Goal: Contribute content: Add original content to the website for others to see

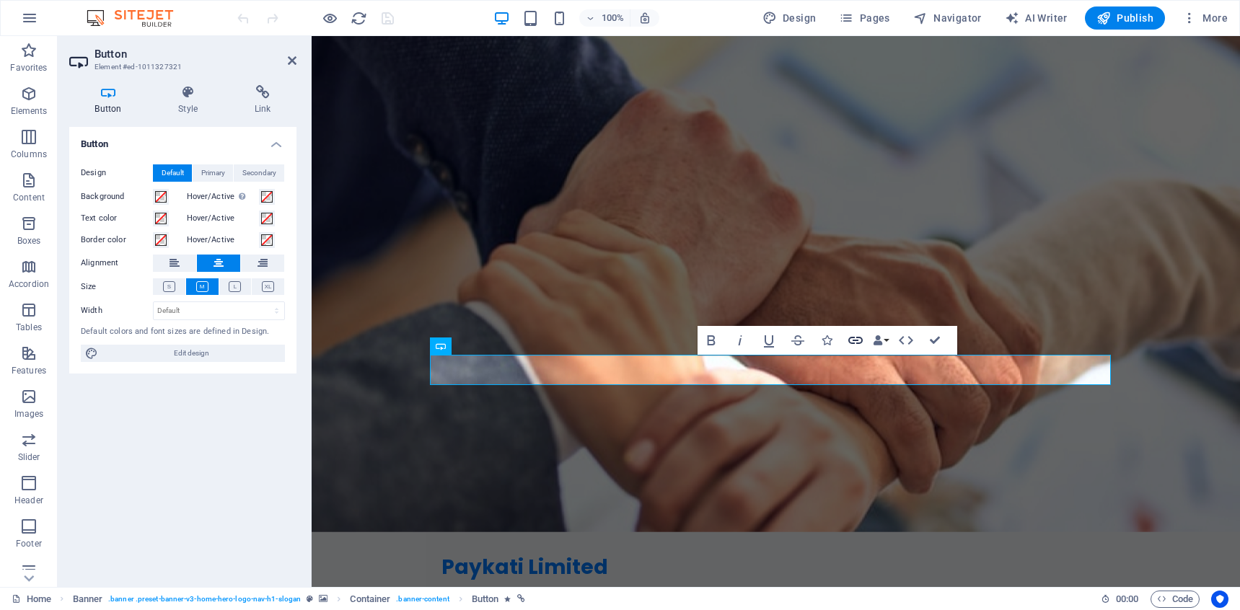
click at [856, 338] on icon "button" at bounding box center [855, 340] width 14 height 7
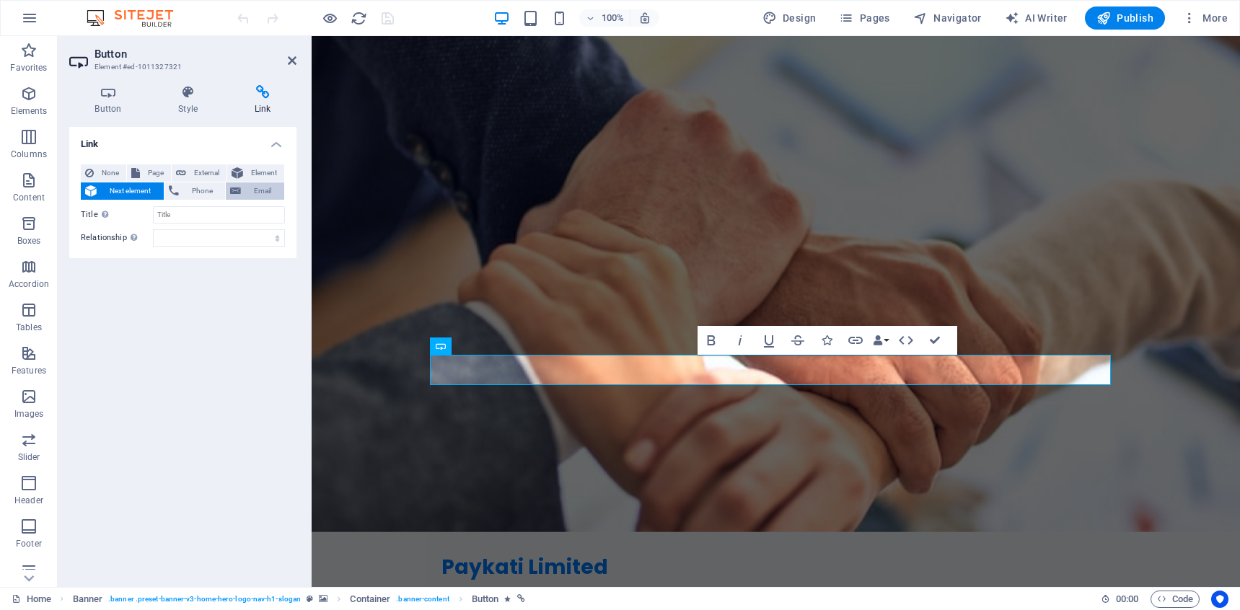
click at [258, 189] on span "Email" at bounding box center [262, 191] width 35 height 17
click at [116, 175] on span "None" at bounding box center [110, 173] width 24 height 17
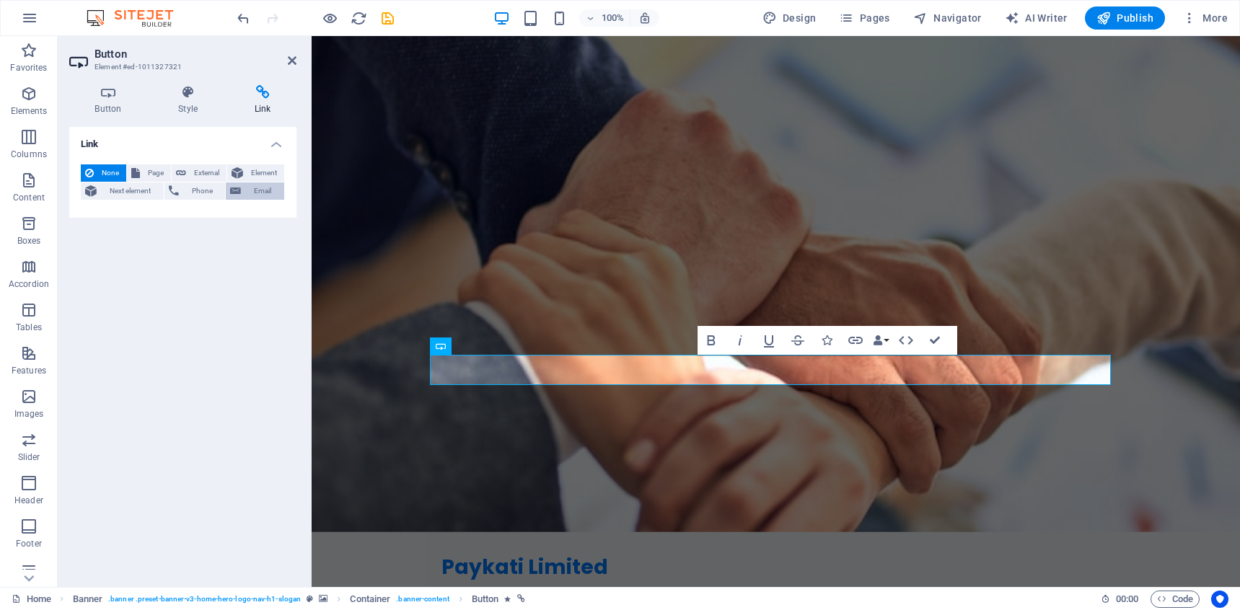
click at [263, 198] on span "Email" at bounding box center [262, 191] width 35 height 17
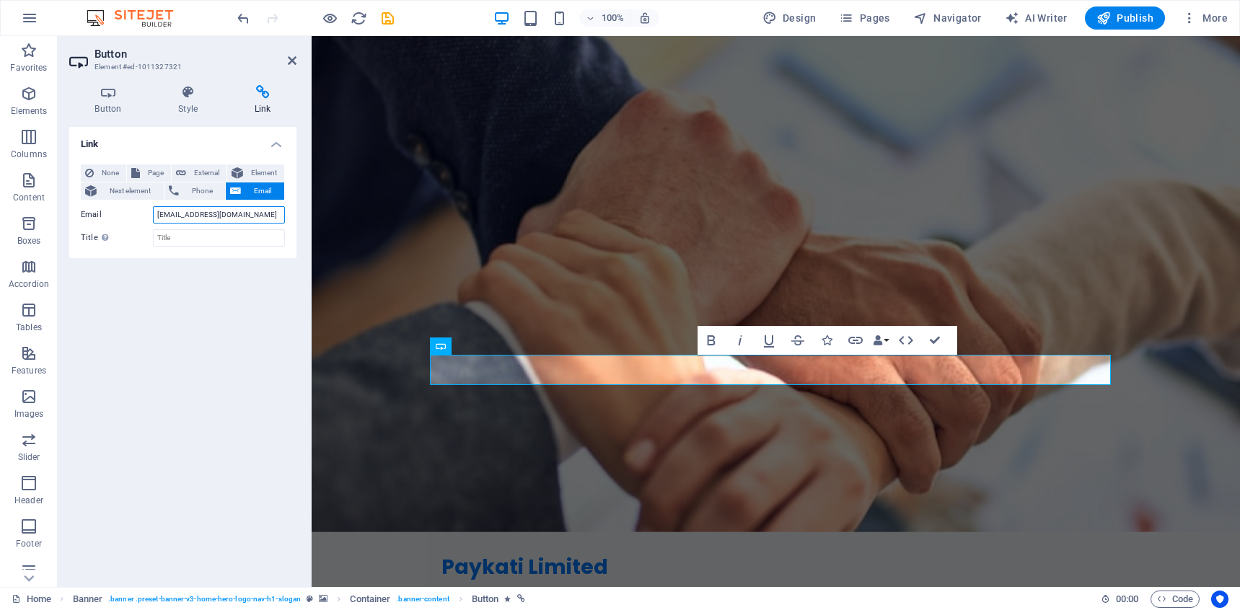
type input "[EMAIL_ADDRESS][DOMAIN_NAME]"
type input "S"
type input "SCHEDULE A CALL"
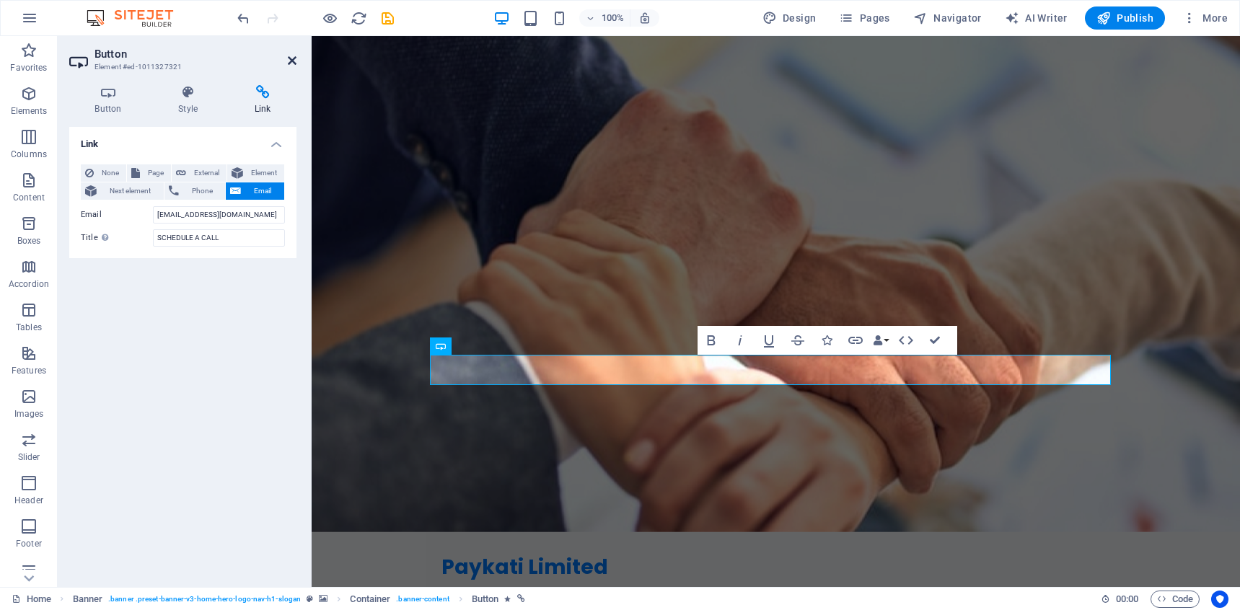
click at [295, 60] on icon at bounding box center [292, 61] width 9 height 12
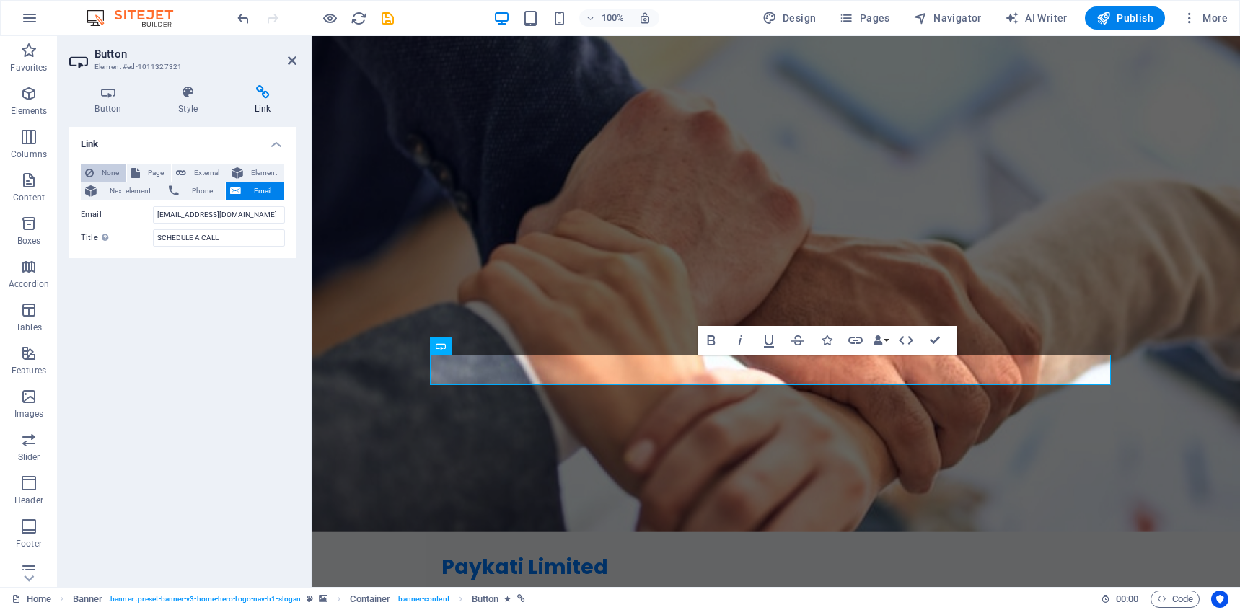
click at [103, 176] on span "None" at bounding box center [110, 173] width 24 height 17
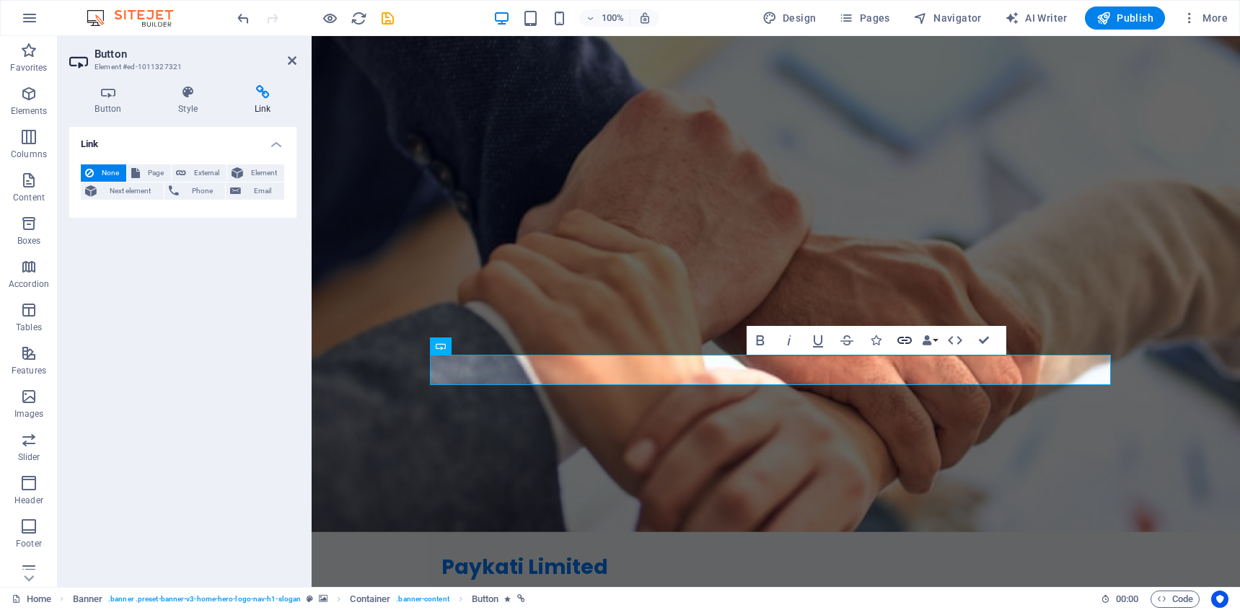
click at [903, 341] on icon "button" at bounding box center [904, 340] width 17 height 17
click at [270, 187] on span "Email" at bounding box center [262, 191] width 35 height 17
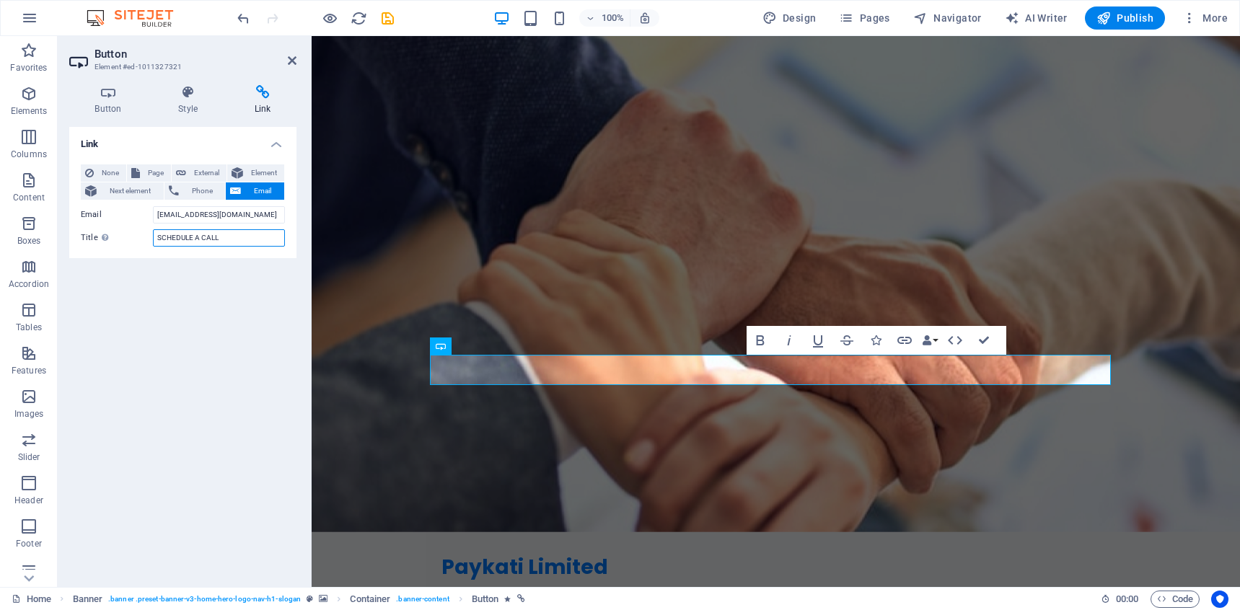
click at [271, 236] on input "SCHEDULE A CALL" at bounding box center [219, 237] width 132 height 17
click at [156, 216] on input "[EMAIL_ADDRESS][DOMAIN_NAME]" at bounding box center [219, 214] width 132 height 17
click at [97, 102] on h4 "Button" at bounding box center [111, 100] width 84 height 30
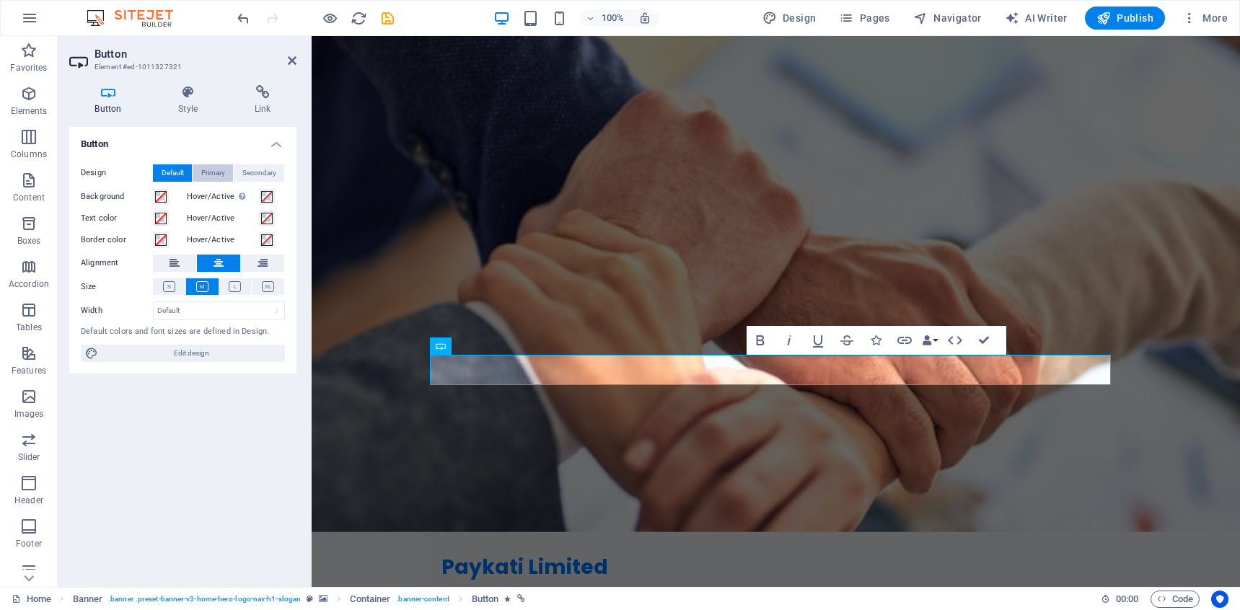
click at [211, 169] on span "Primary" at bounding box center [213, 173] width 24 height 17
click at [246, 172] on span "Secondary" at bounding box center [259, 173] width 34 height 17
click at [175, 91] on icon at bounding box center [188, 92] width 71 height 14
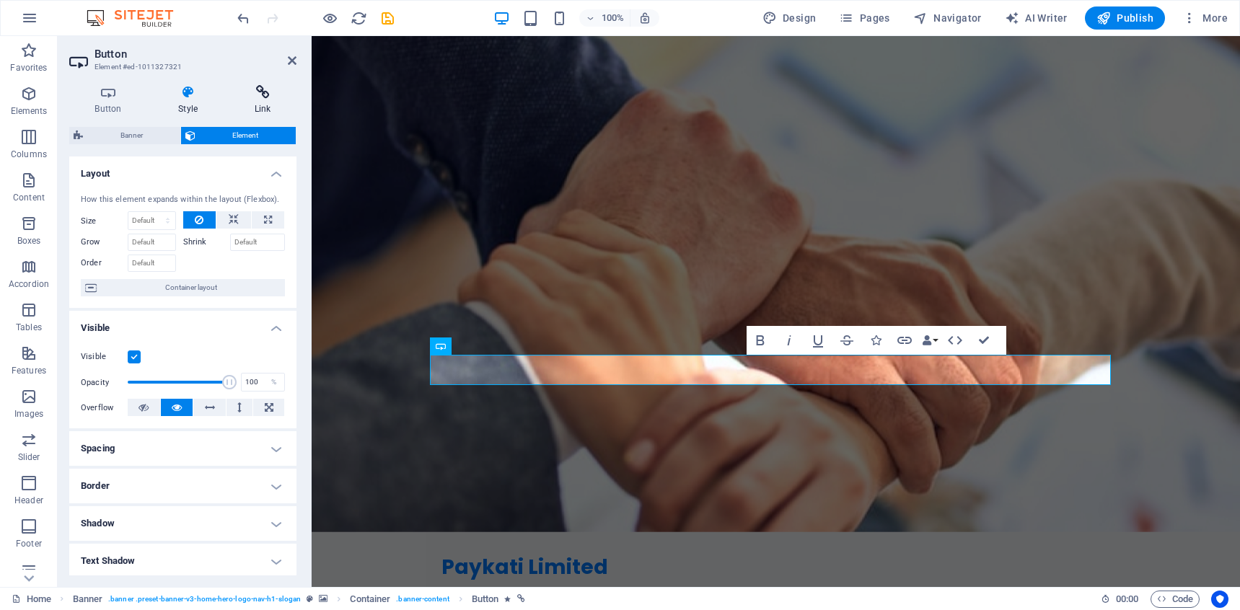
click at [250, 102] on h4 "Link" at bounding box center [263, 100] width 68 height 30
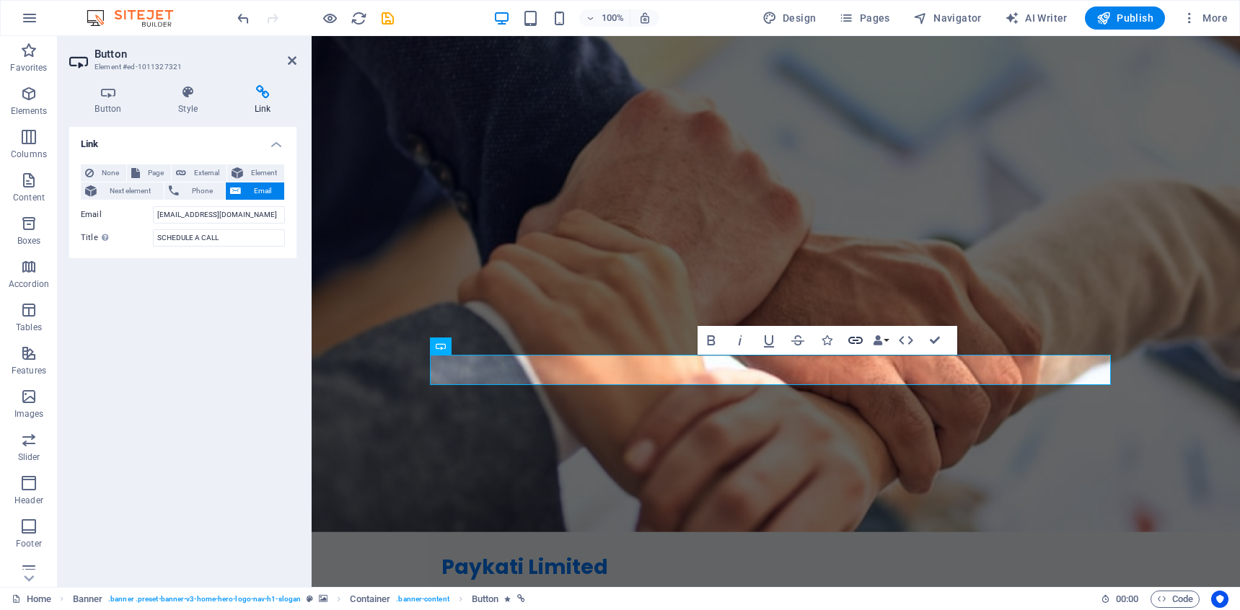
click at [861, 339] on icon "button" at bounding box center [855, 340] width 17 height 17
click at [242, 335] on div "Link None Page External Element Next element Phone Email Page Home Subpage Lega…" at bounding box center [182, 351] width 227 height 449
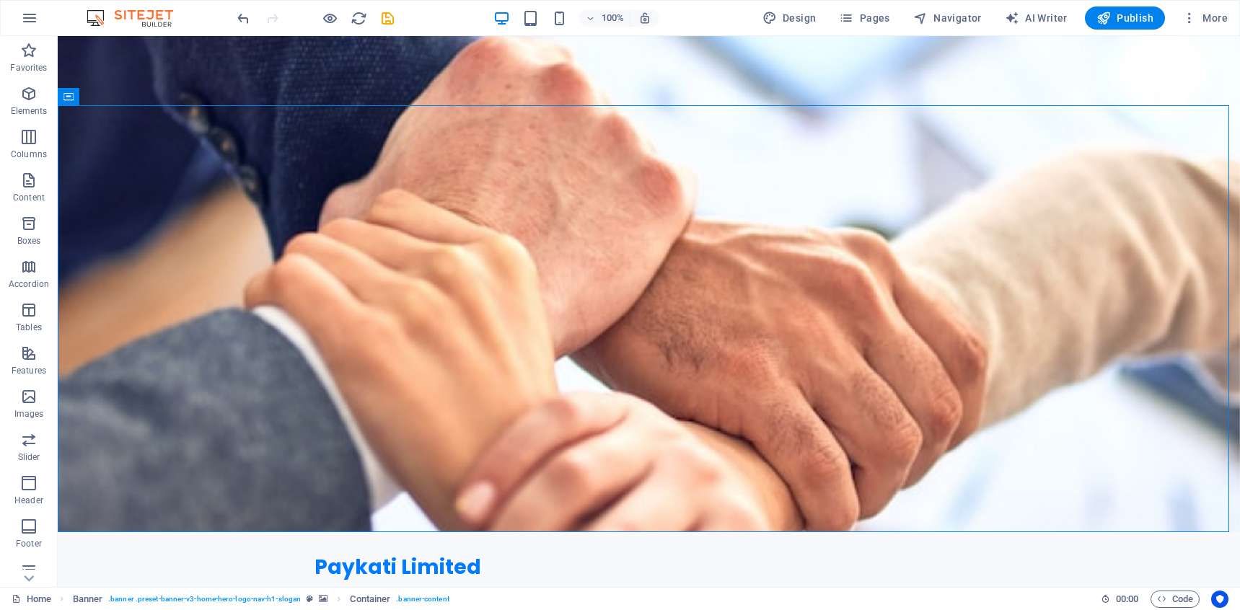
click at [339, 17] on div at bounding box center [315, 17] width 162 height 23
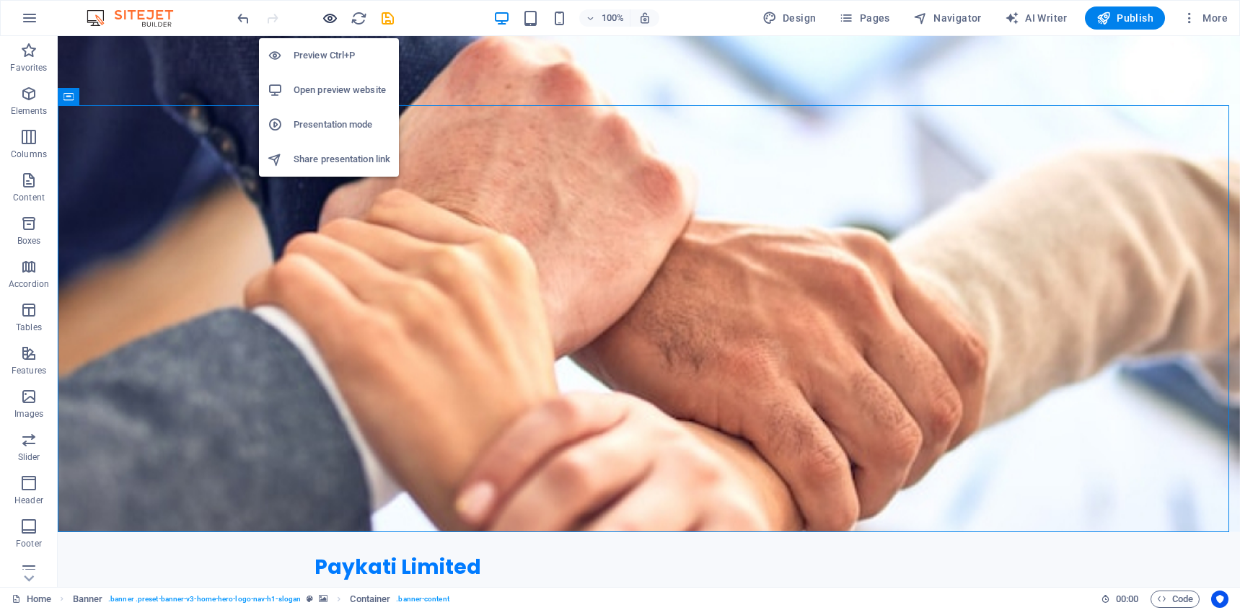
click at [334, 17] on icon "button" at bounding box center [330, 18] width 17 height 17
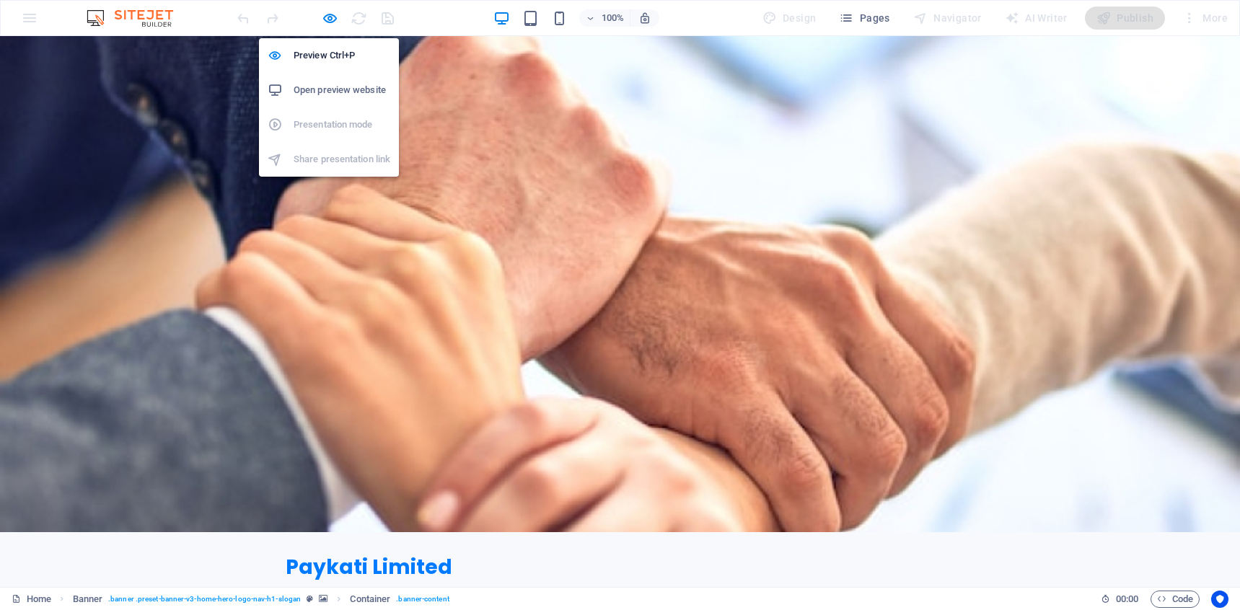
click at [346, 89] on h6 "Open preview website" at bounding box center [342, 90] width 97 height 17
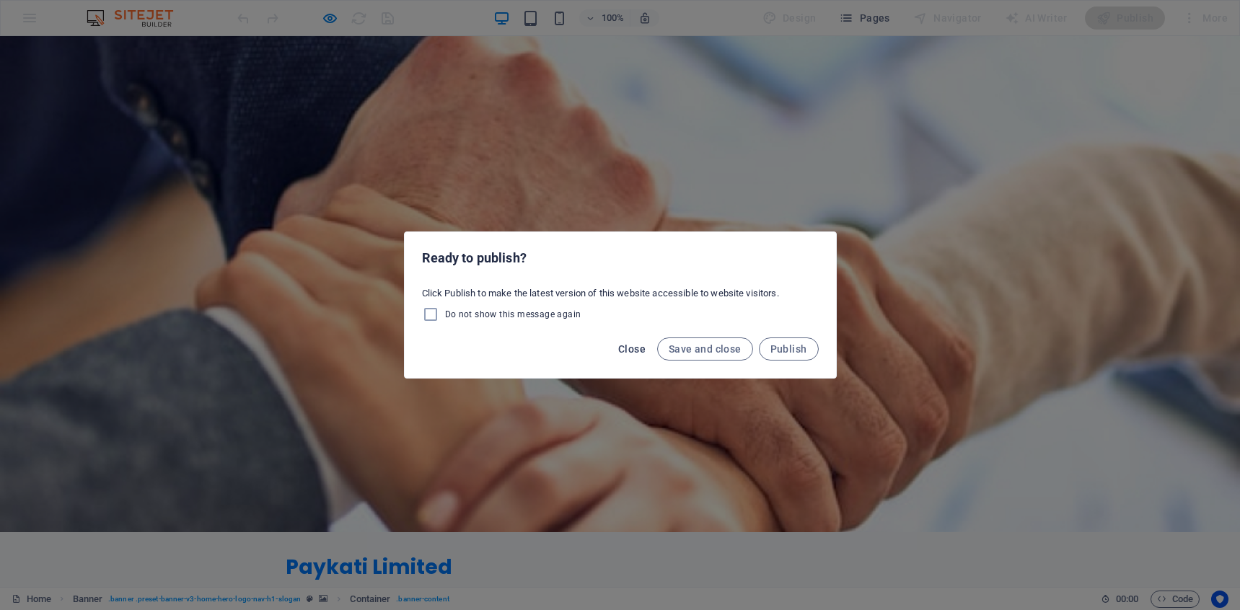
click at [633, 353] on span "Close" at bounding box center [631, 349] width 27 height 12
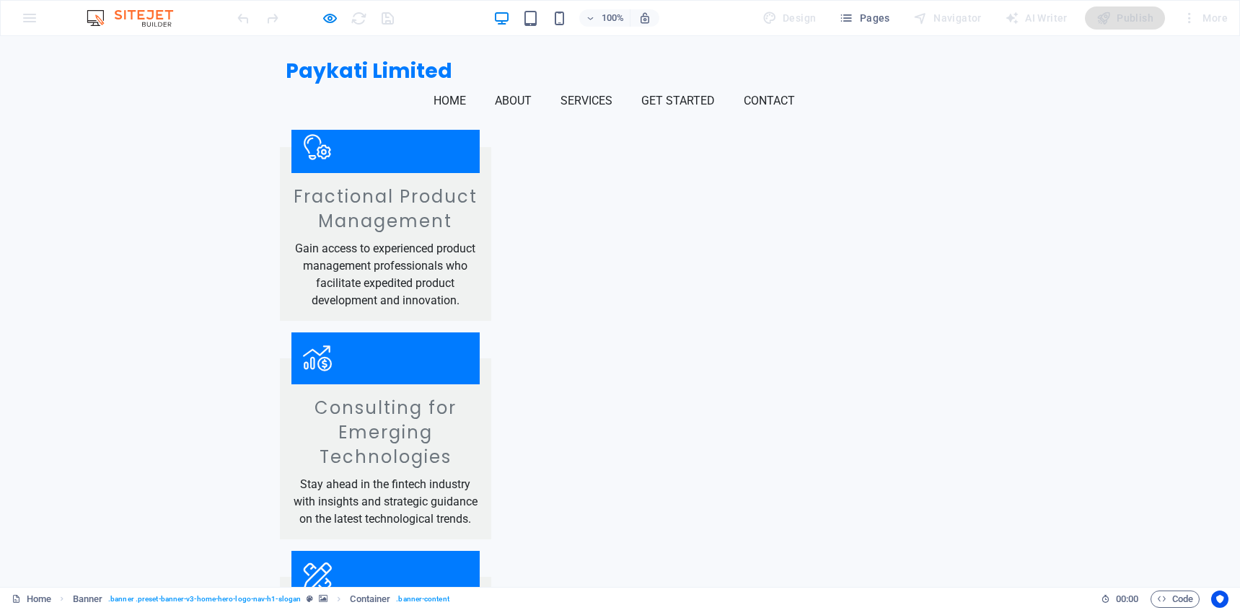
scroll to position [1374, 0]
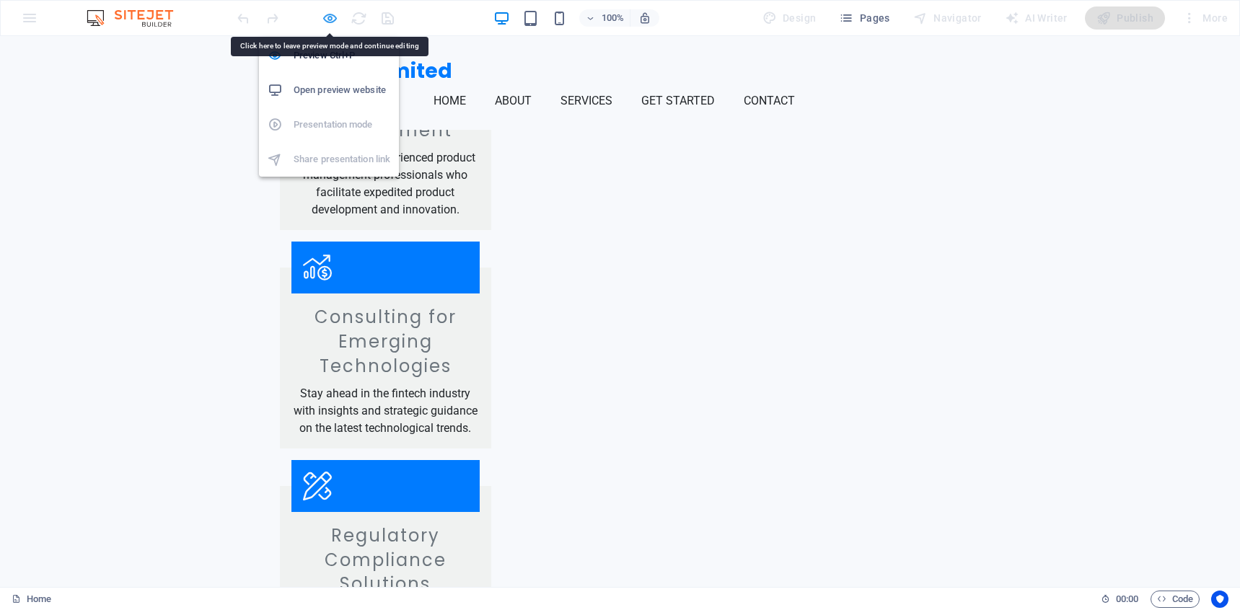
click at [333, 15] on icon "button" at bounding box center [330, 18] width 17 height 17
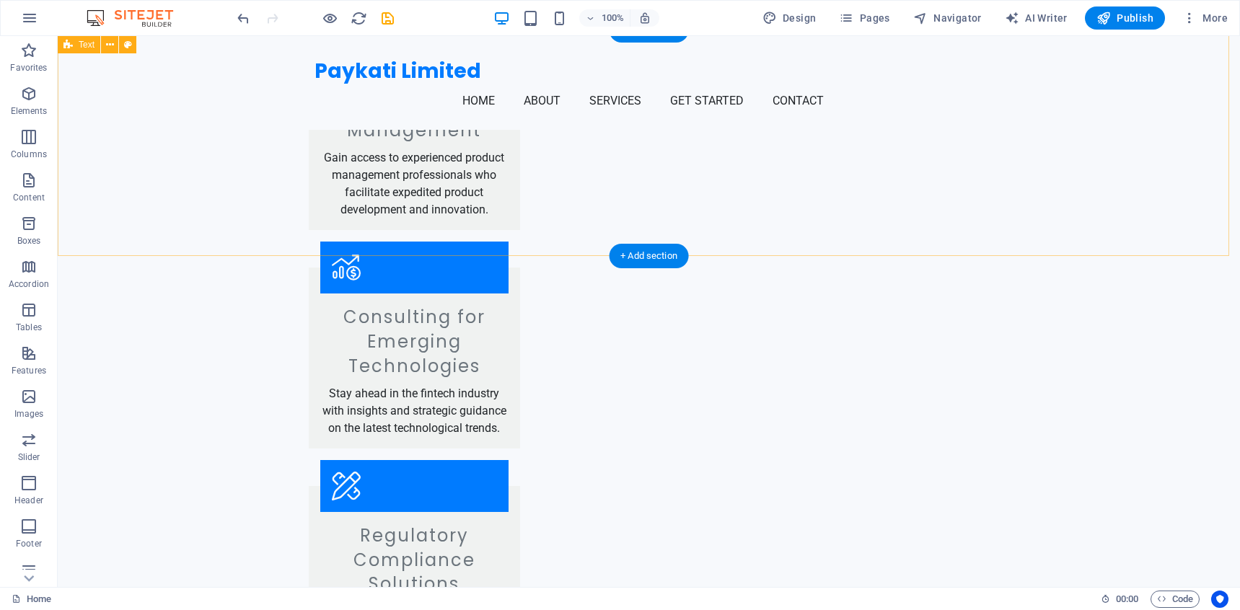
scroll to position [1082, 0]
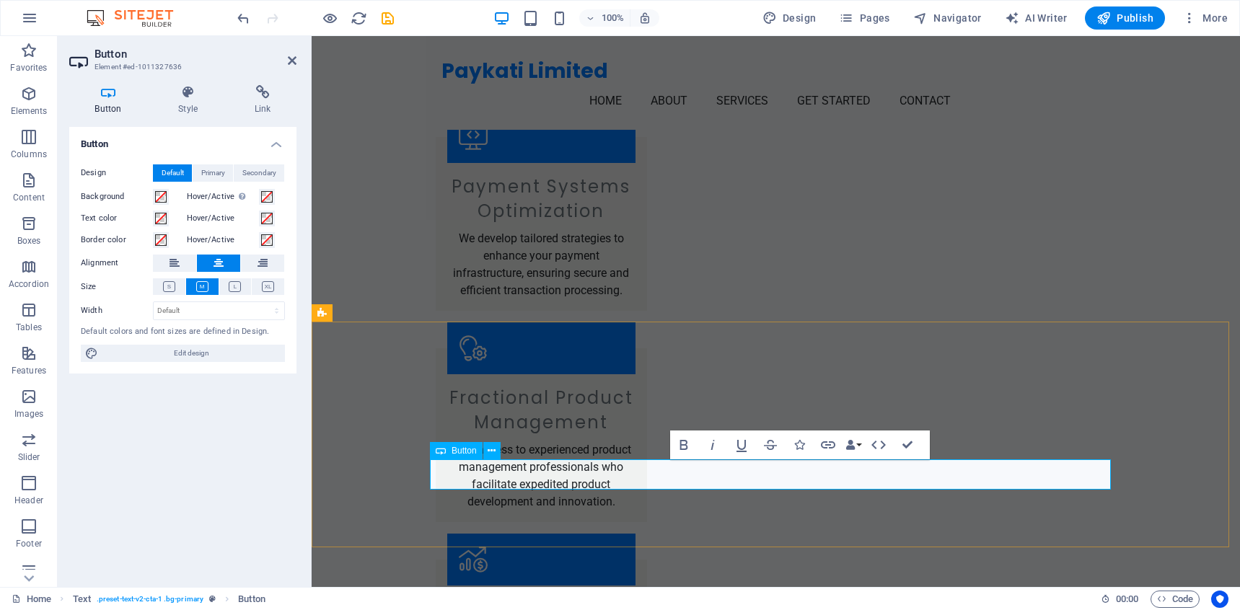
click at [268, 87] on icon at bounding box center [263, 92] width 68 height 14
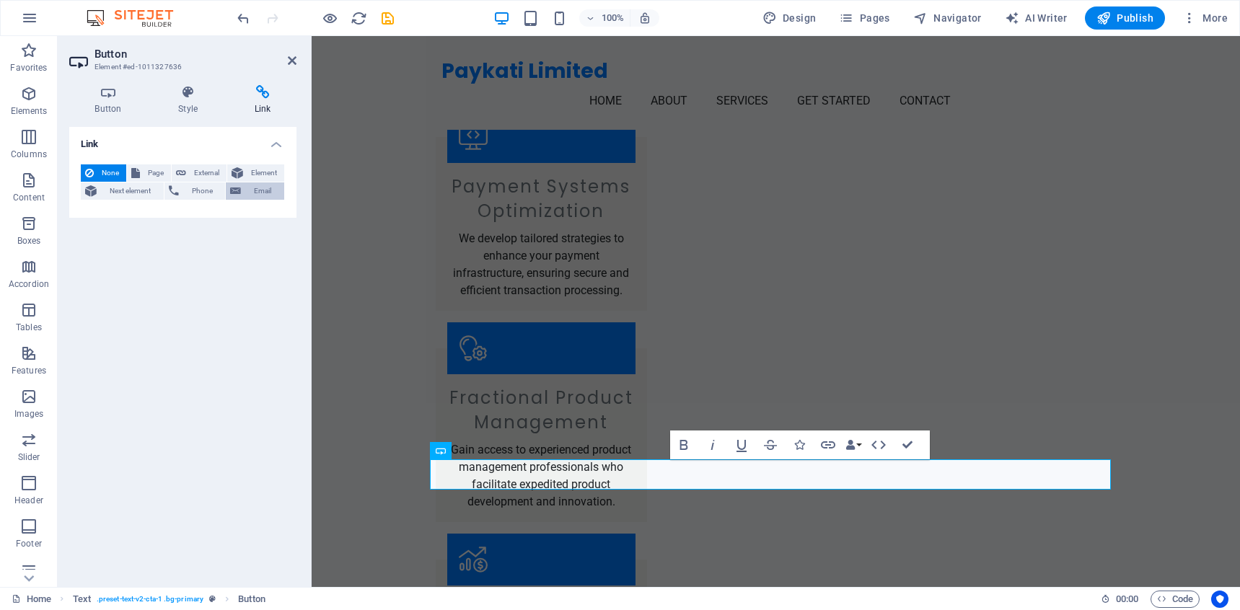
click at [264, 195] on span "Email" at bounding box center [262, 191] width 35 height 17
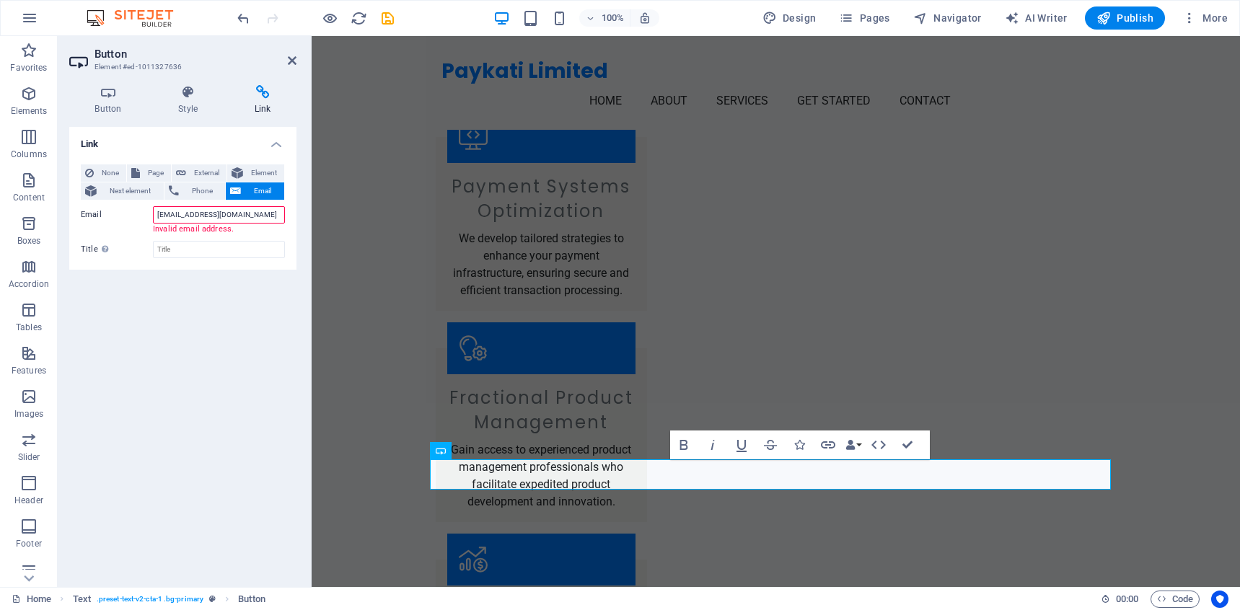
type input "[EMAIL_ADDRESS][DOMAIN_NAME]"
type input "SCHEDULE A CALL"
click at [284, 333] on div "Link None Page External Element Next element Phone Email Page Home Subpage Lega…" at bounding box center [182, 351] width 227 height 449
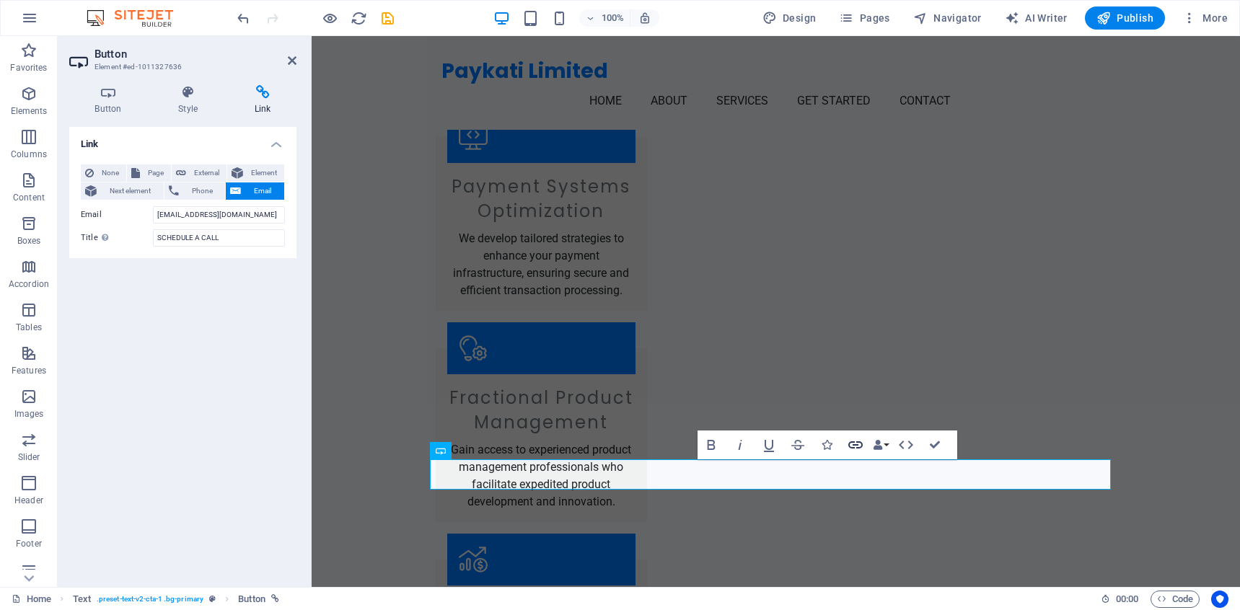
click at [854, 444] on icon "button" at bounding box center [855, 445] width 17 height 17
click at [180, 330] on div "Link None Page External Element Next element Phone Email Page Home Subpage Lega…" at bounding box center [182, 351] width 227 height 449
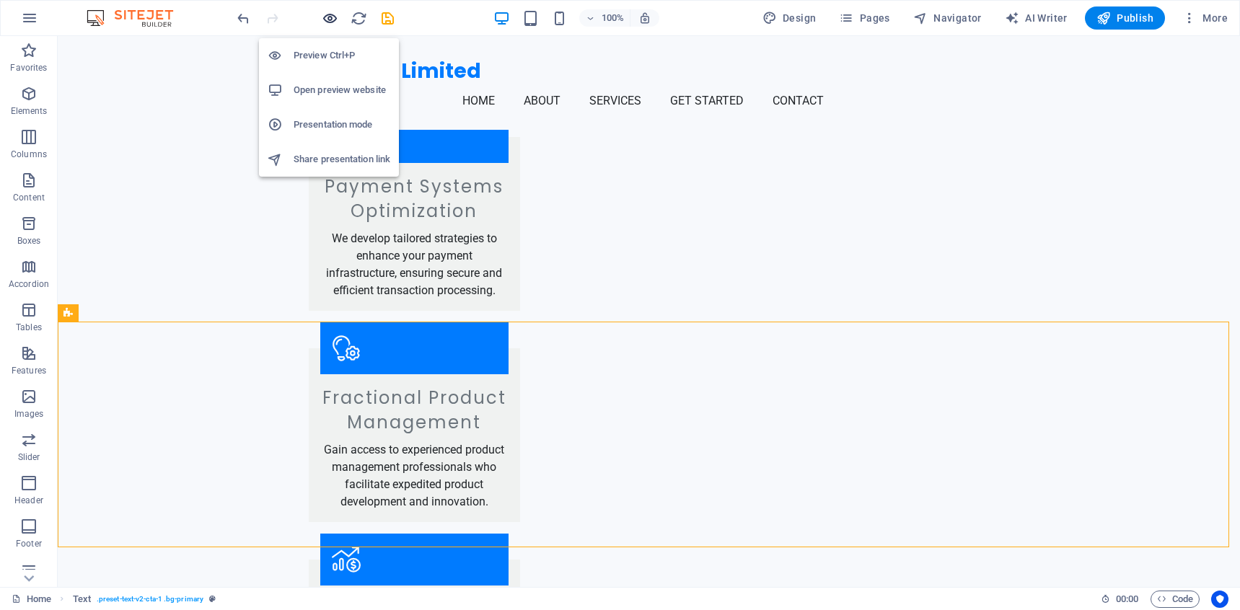
click at [331, 12] on icon "button" at bounding box center [330, 18] width 17 height 17
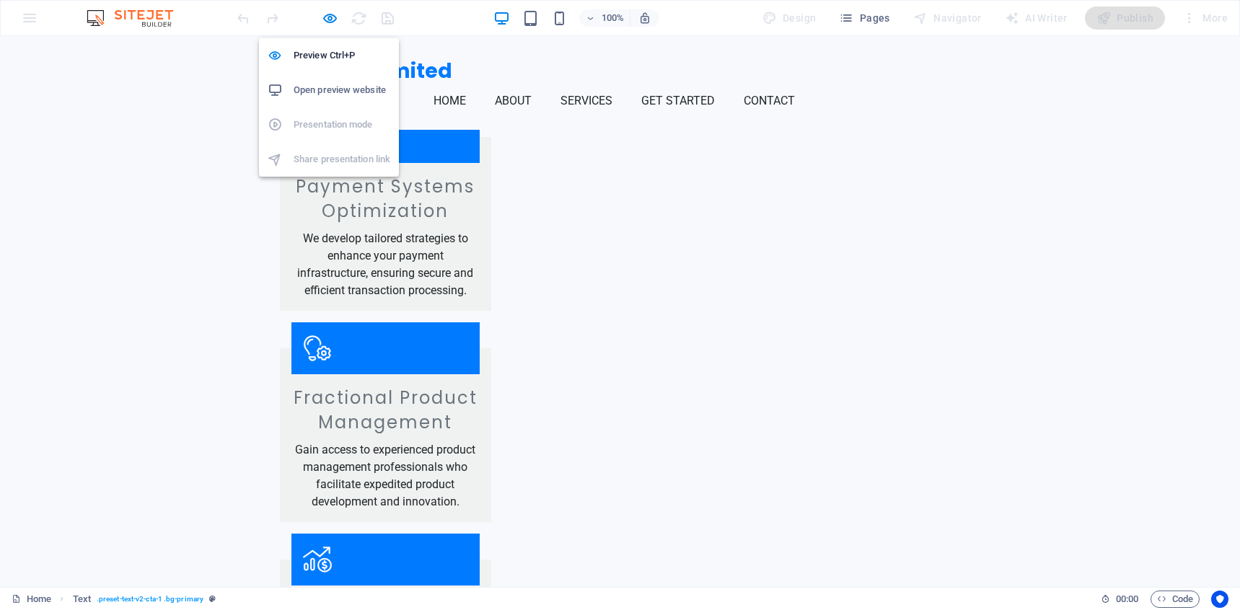
click at [338, 82] on h6 "Open preview website" at bounding box center [342, 90] width 97 height 17
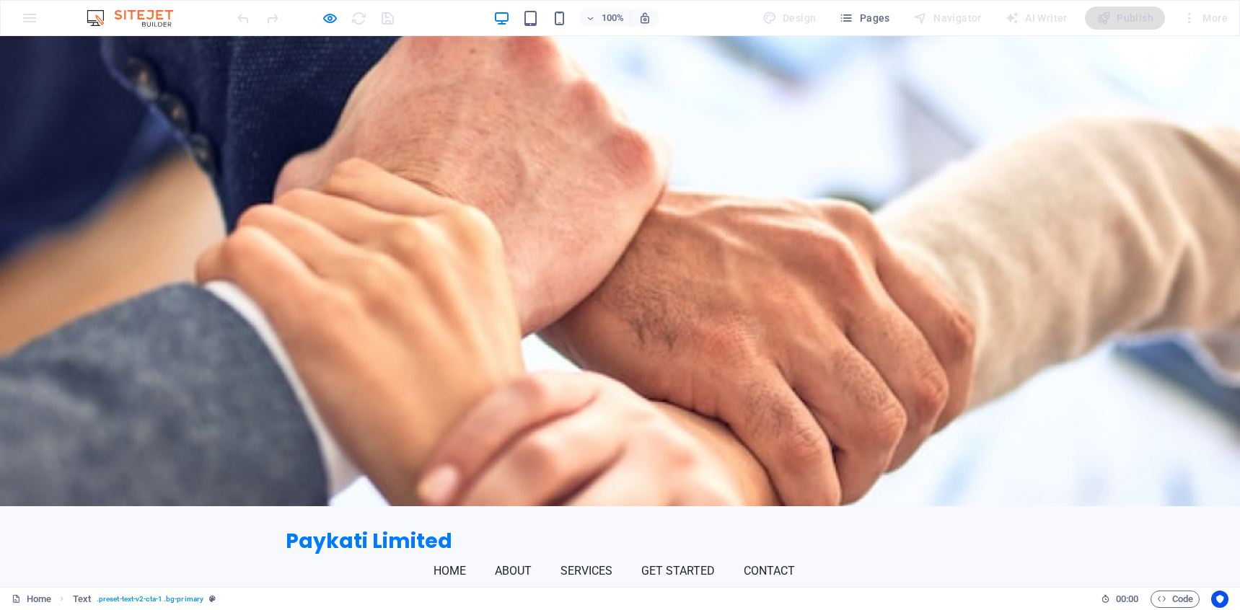
scroll to position [0, 0]
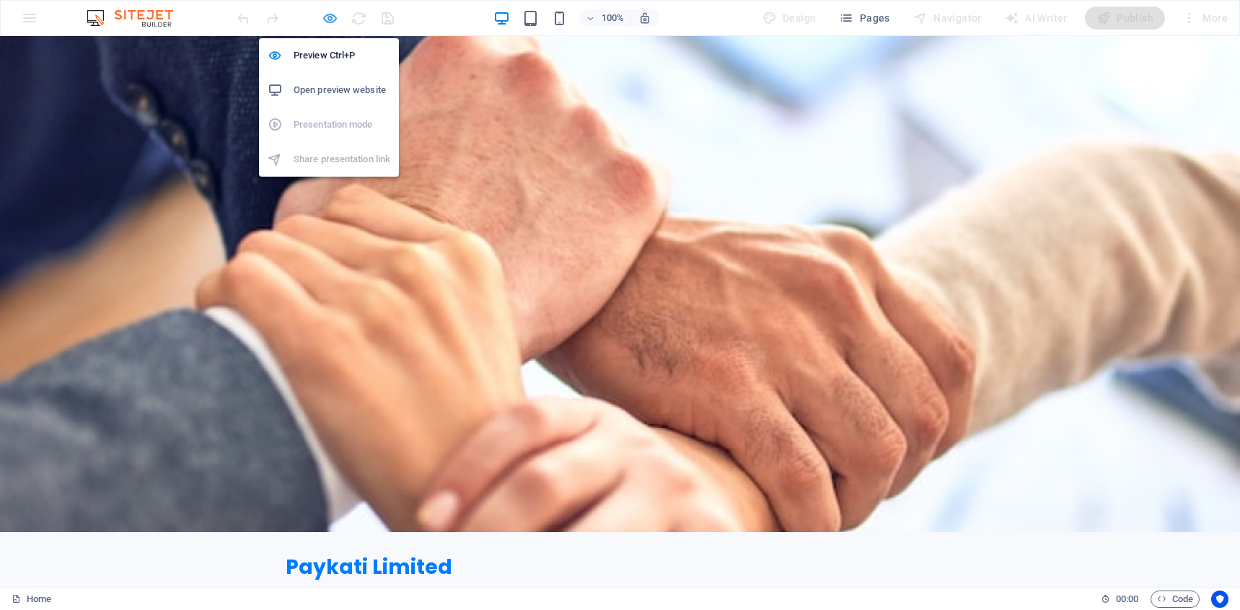
click at [325, 17] on icon "button" at bounding box center [330, 18] width 17 height 17
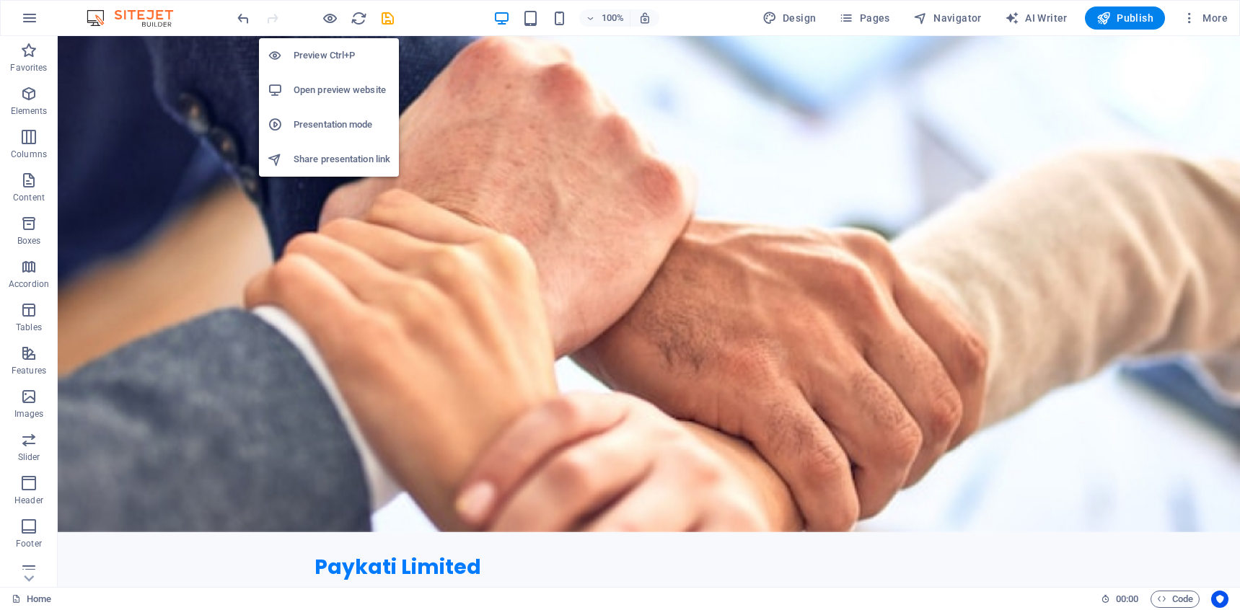
click at [335, 96] on h6 "Open preview website" at bounding box center [342, 90] width 97 height 17
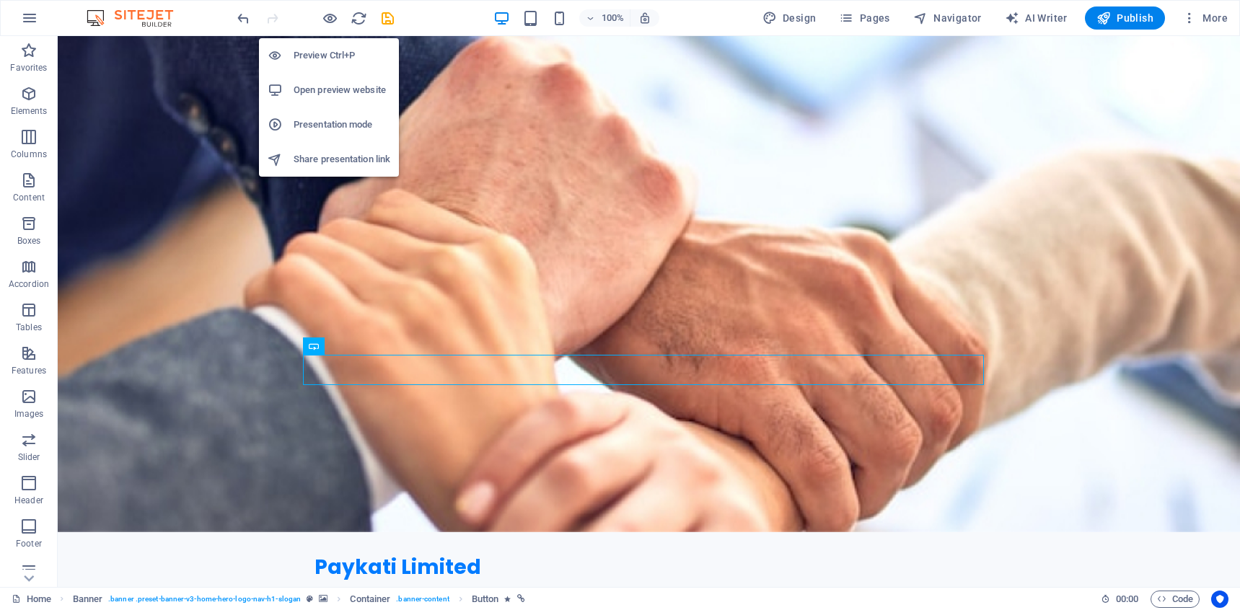
click at [335, 61] on h6 "Preview Ctrl+P" at bounding box center [342, 55] width 97 height 17
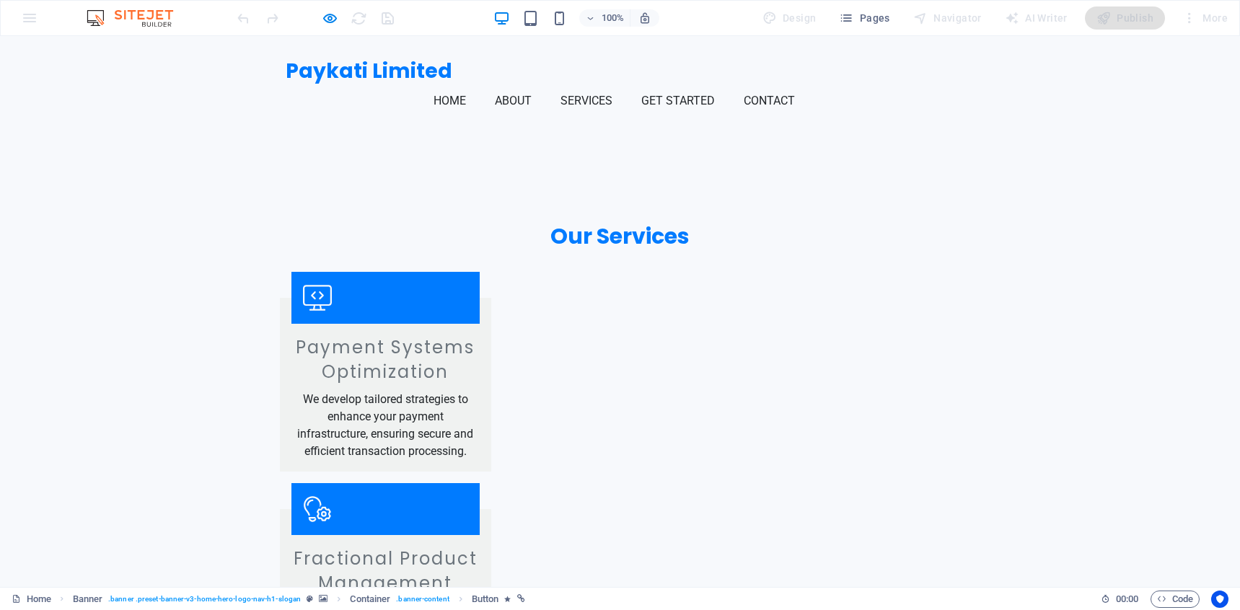
scroll to position [1374, 0]
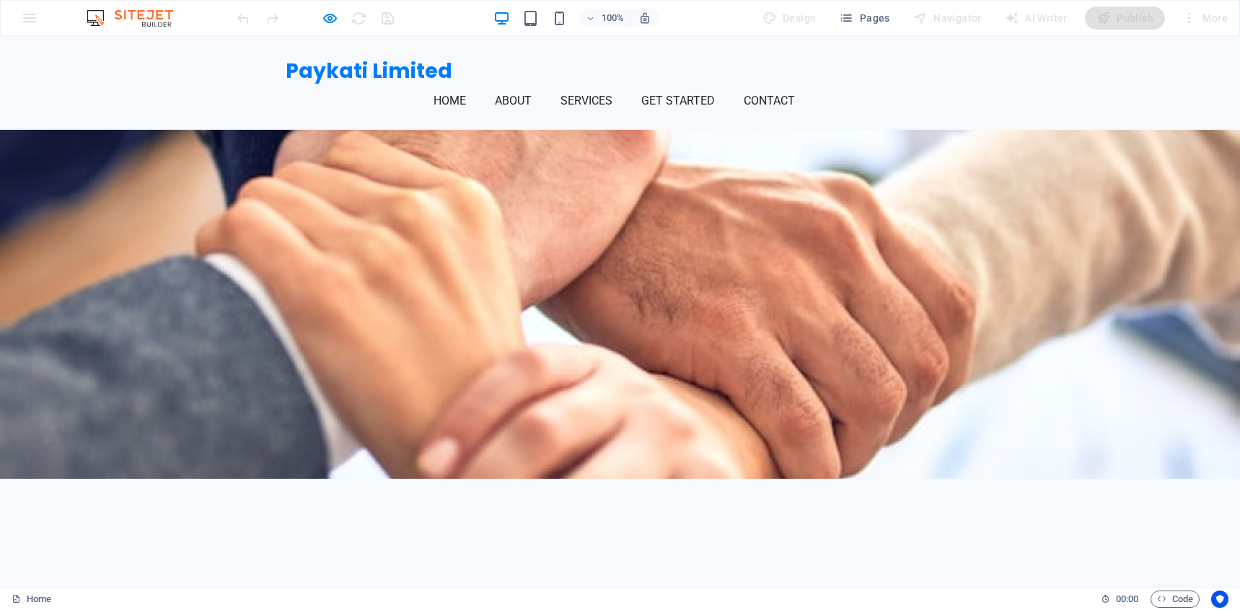
scroll to position [0, 0]
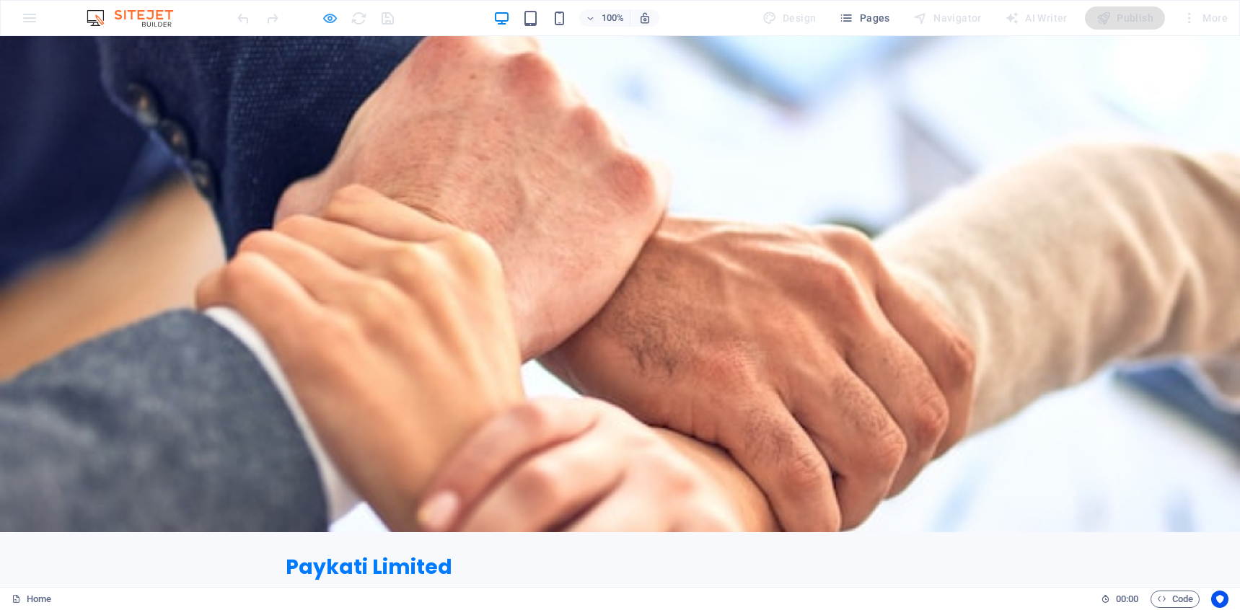
click at [326, 15] on icon "button" at bounding box center [330, 18] width 17 height 17
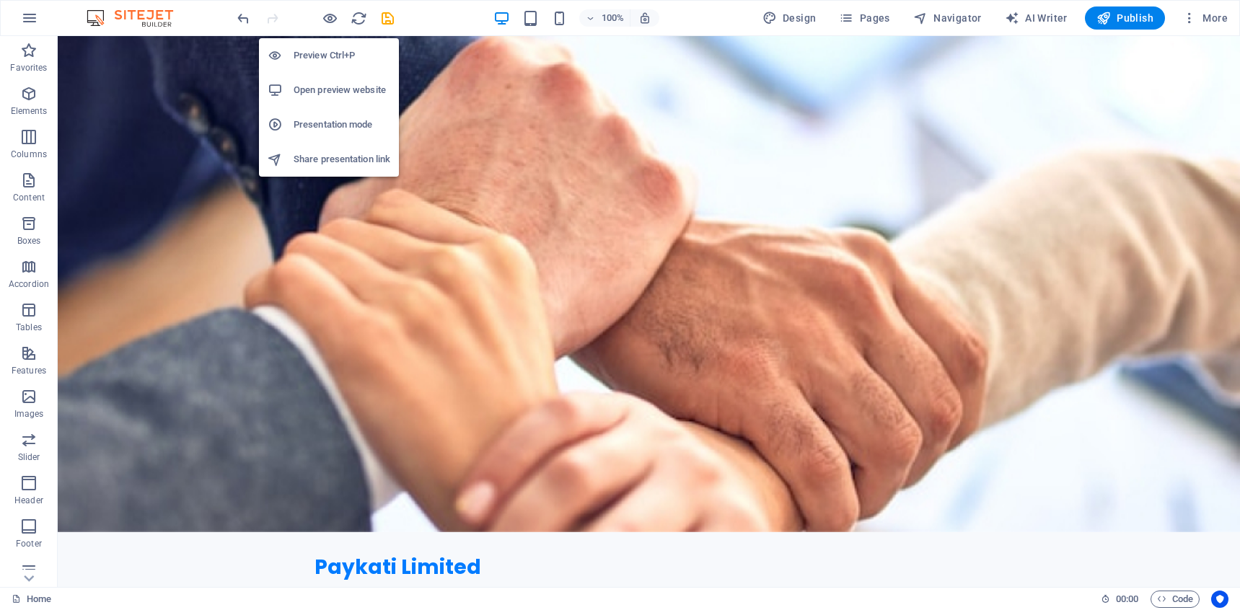
click at [335, 82] on h6 "Open preview website" at bounding box center [342, 90] width 97 height 17
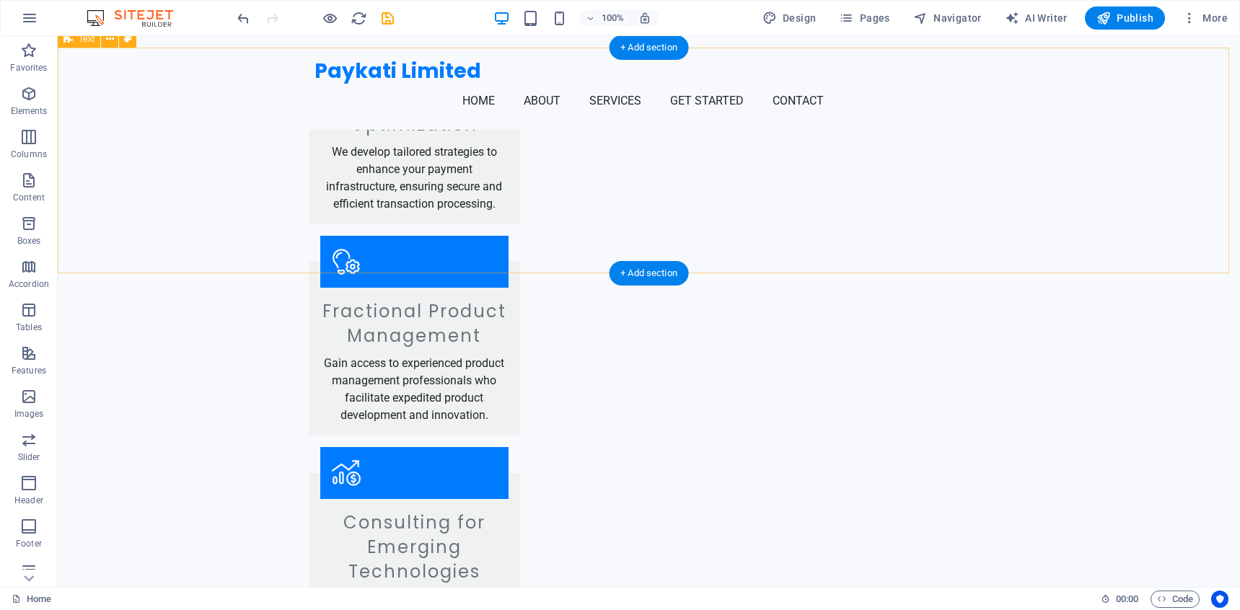
scroll to position [1374, 0]
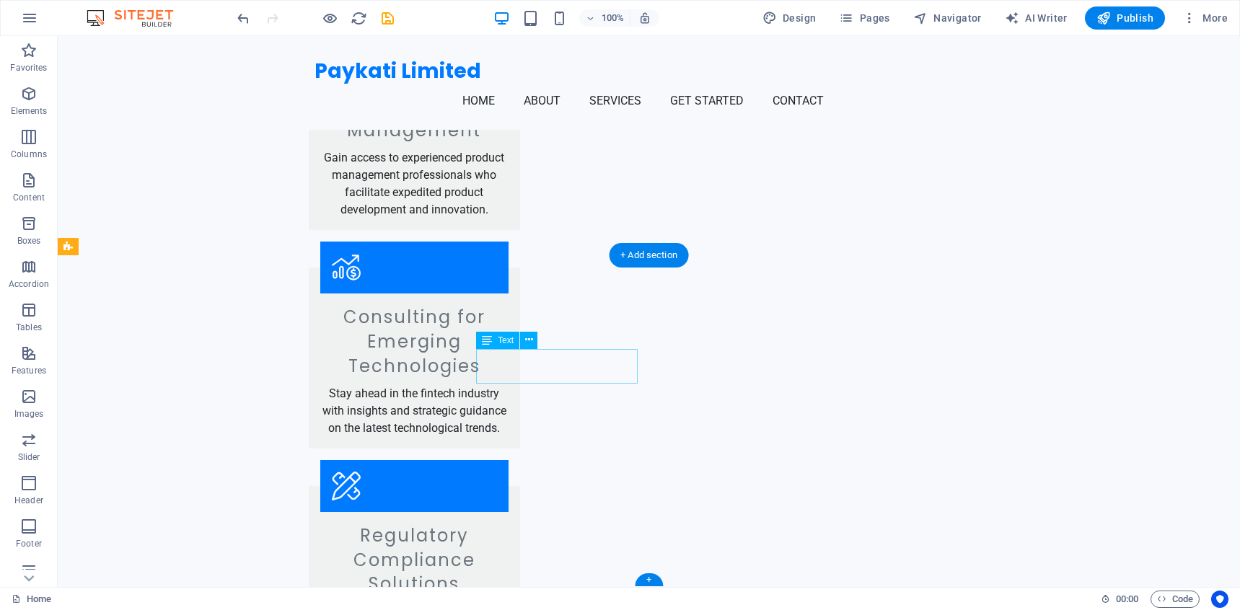
drag, startPoint x: 610, startPoint y: 358, endPoint x: 592, endPoint y: 359, distance: 18.1
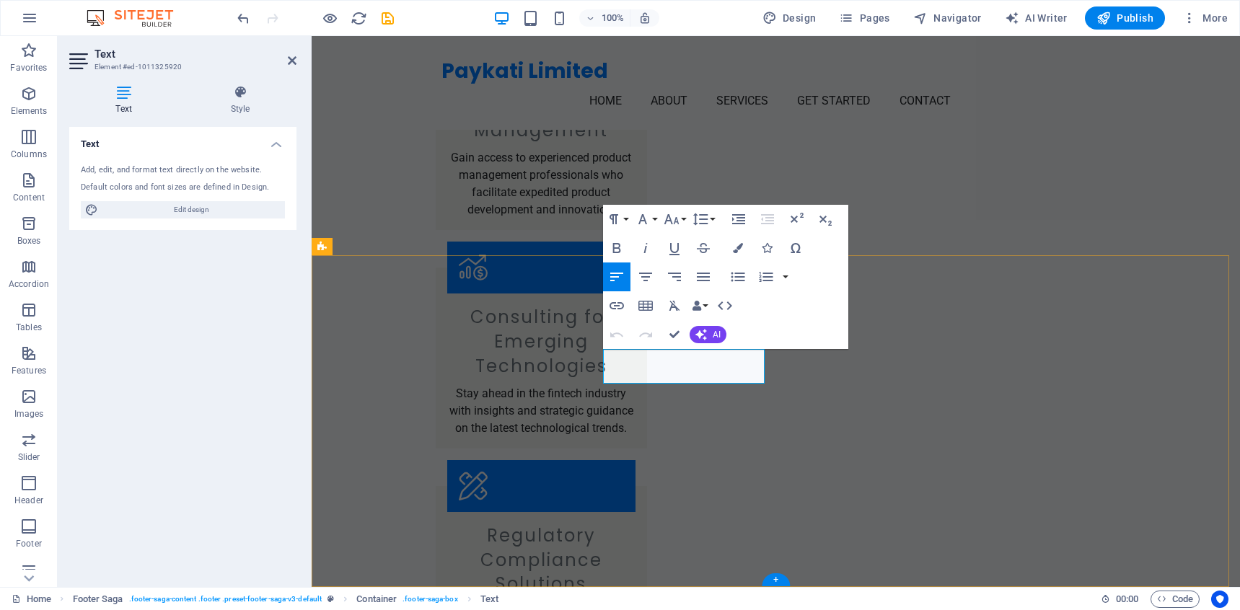
drag, startPoint x: 738, startPoint y: 358, endPoint x: 646, endPoint y: 358, distance: 92.4
click at [621, 302] on icon "button" at bounding box center [616, 305] width 17 height 17
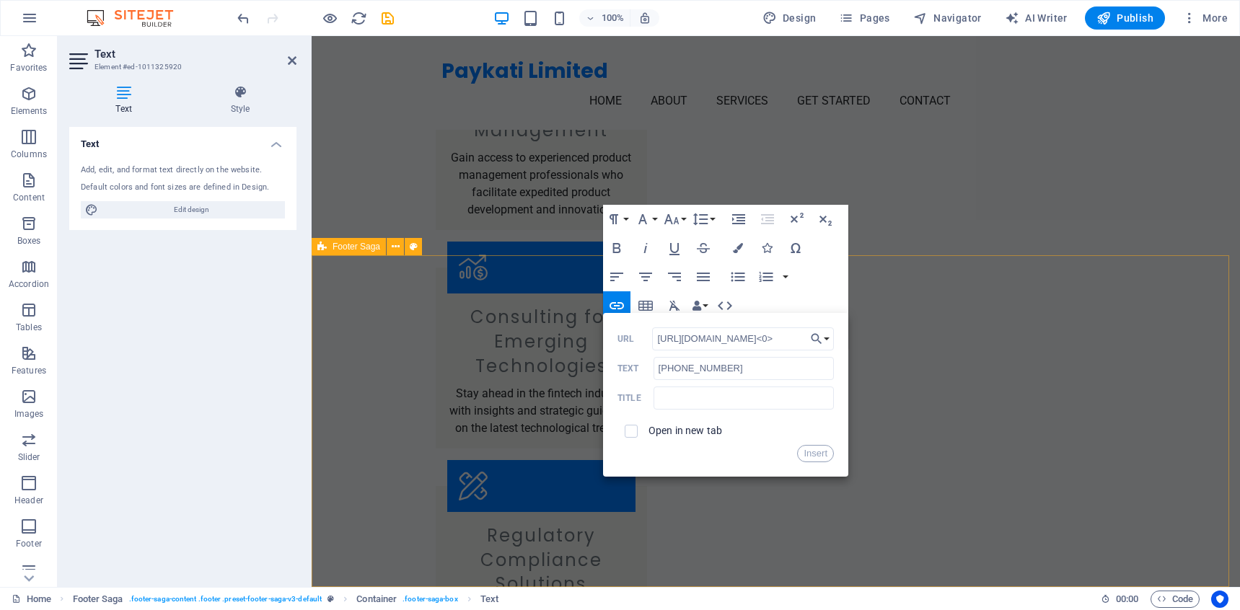
scroll to position [0, 0]
drag, startPoint x: 1108, startPoint y: 410, endPoint x: 320, endPoint y: 368, distance: 788.3
click at [739, 341] on input "[URL][DOMAIN_NAME]<+25>" at bounding box center [743, 339] width 182 height 23
paste input "[URL][DOMAIN_NAME]<your_phone_number>"
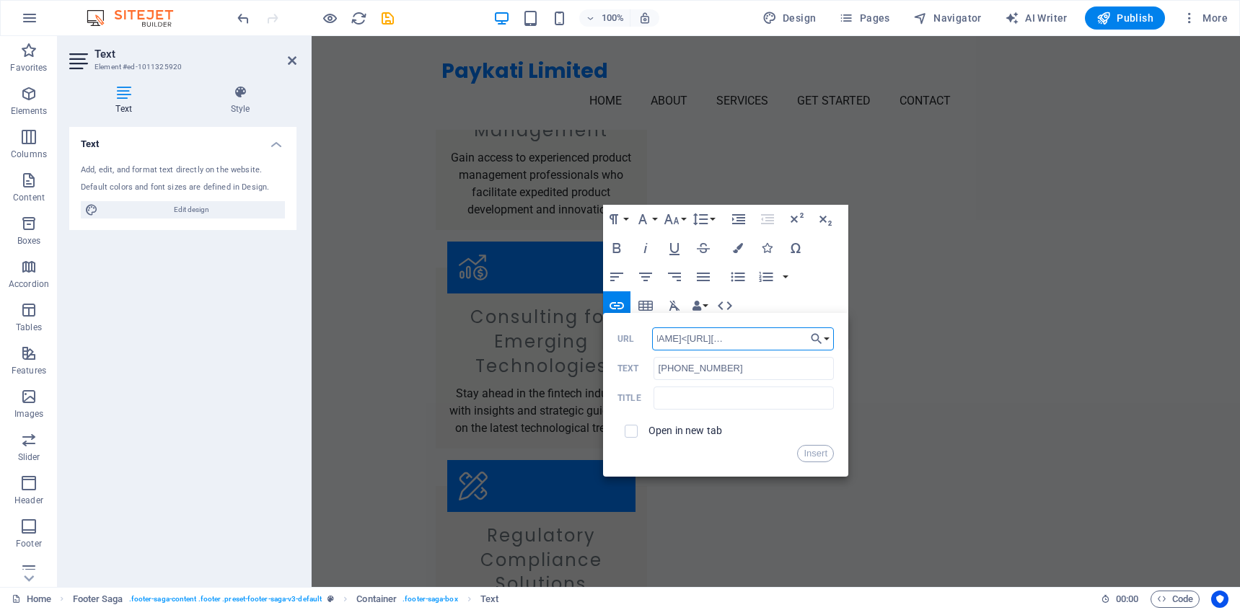
paste input "[URL][DOMAIN_NAME]<your_phone_number>"
drag, startPoint x: 1063, startPoint y: 403, endPoint x: 491, endPoint y: 364, distance: 573.4
click at [797, 335] on input "[URL][DOMAIN_NAME]<[URL][DOMAIN_NAME]<[URL][DOMAIN_NAME]<your_phone_number>>>" at bounding box center [743, 339] width 182 height 23
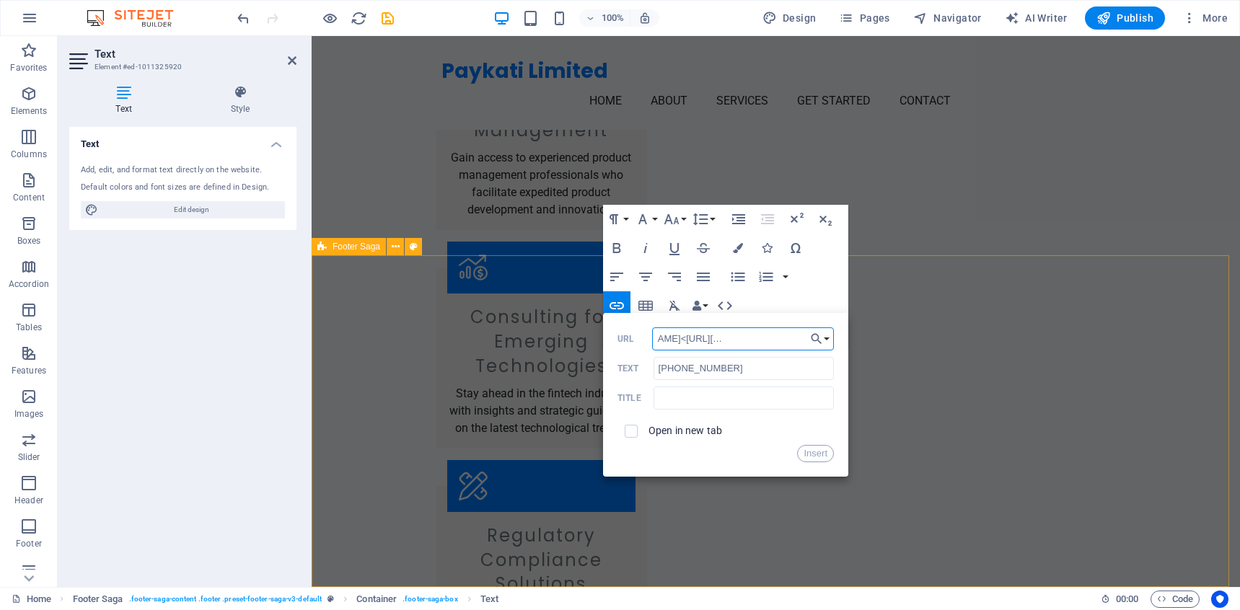
type input "[URL][DOMAIN_NAME]<[URL][DOMAIN_NAME]<[URL]<your_phone_number>>>"
paste input "[URL][DOMAIN_NAME]<your_phone_number>"
drag, startPoint x: 1061, startPoint y: 405, endPoint x: 589, endPoint y: 363, distance: 473.1
click at [766, 341] on input "[URL][DOMAIN_NAME]<your_phone_number>" at bounding box center [743, 339] width 182 height 23
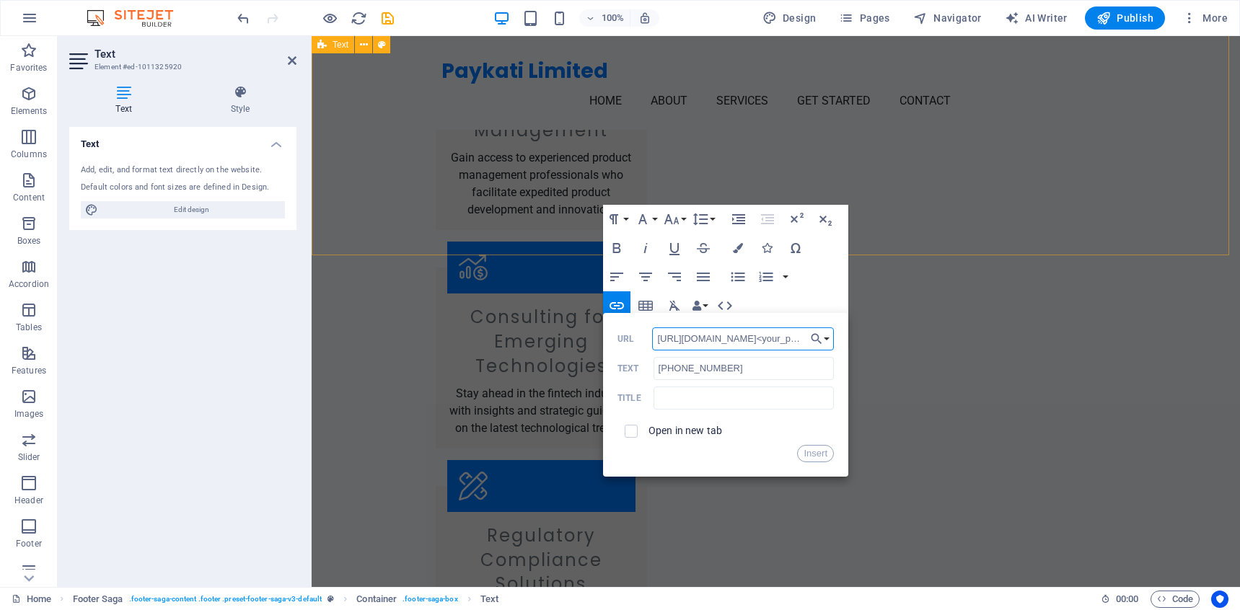
scroll to position [0, 10]
paste input "[PHONE_NUMBER]"
type input "[URL][DOMAIN_NAME]<[PHONE_NUMBER]>"
click at [700, 436] on label "Open in new tab" at bounding box center [686, 431] width 74 height 12
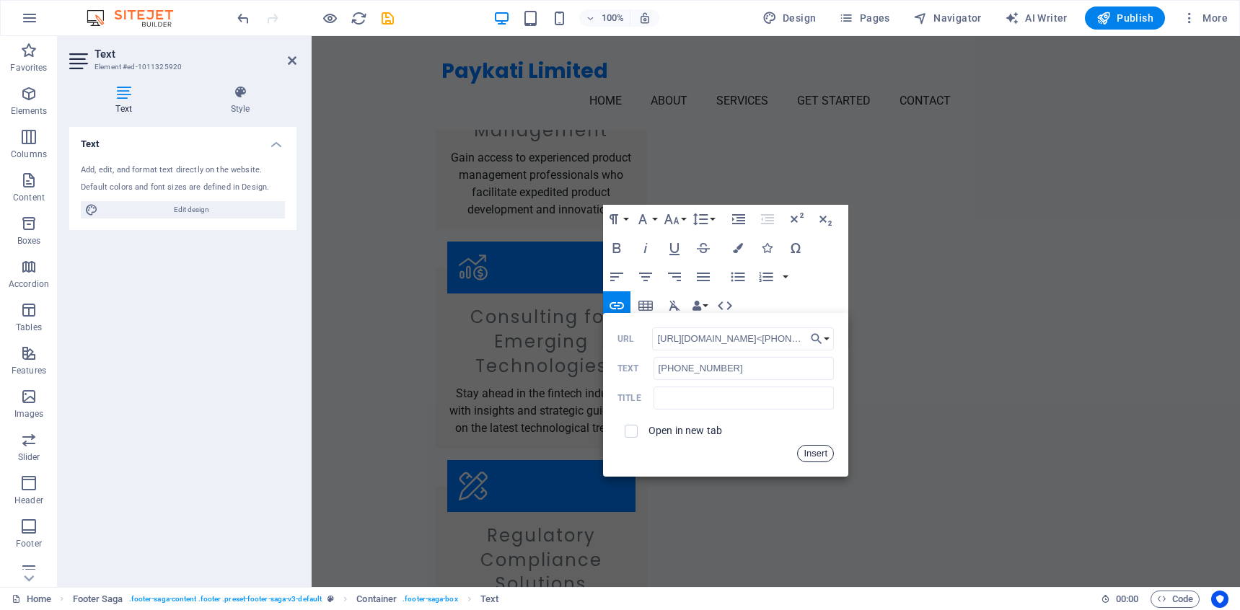
click at [807, 452] on button "Insert" at bounding box center [815, 453] width 37 height 17
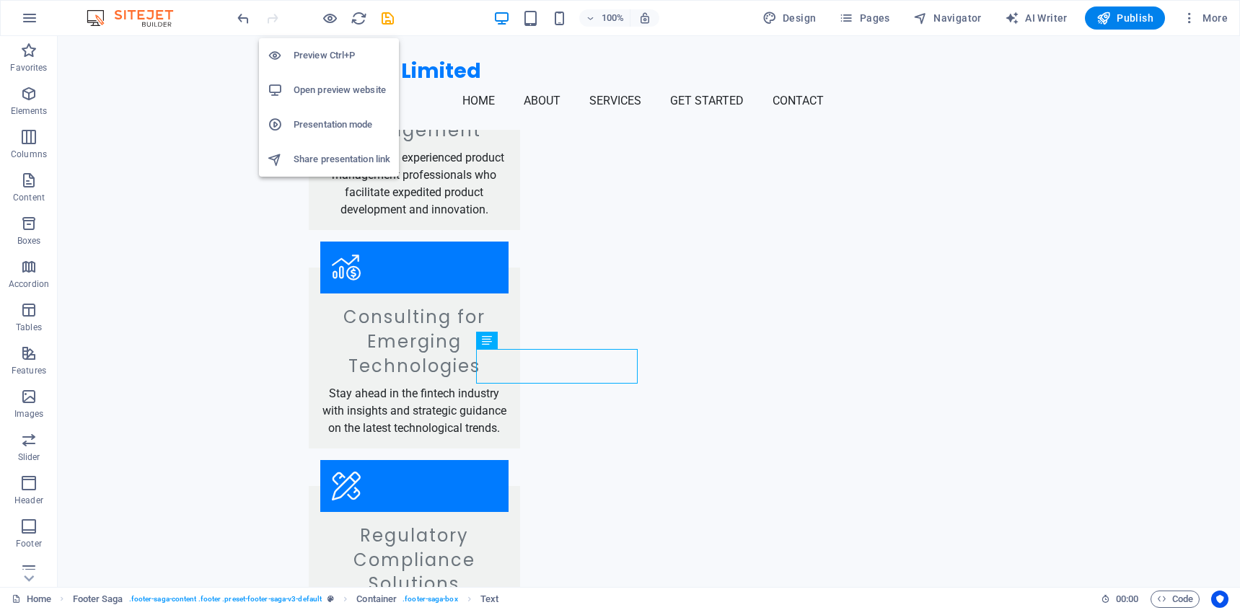
click at [334, 51] on h6 "Preview Ctrl+P" at bounding box center [342, 55] width 97 height 17
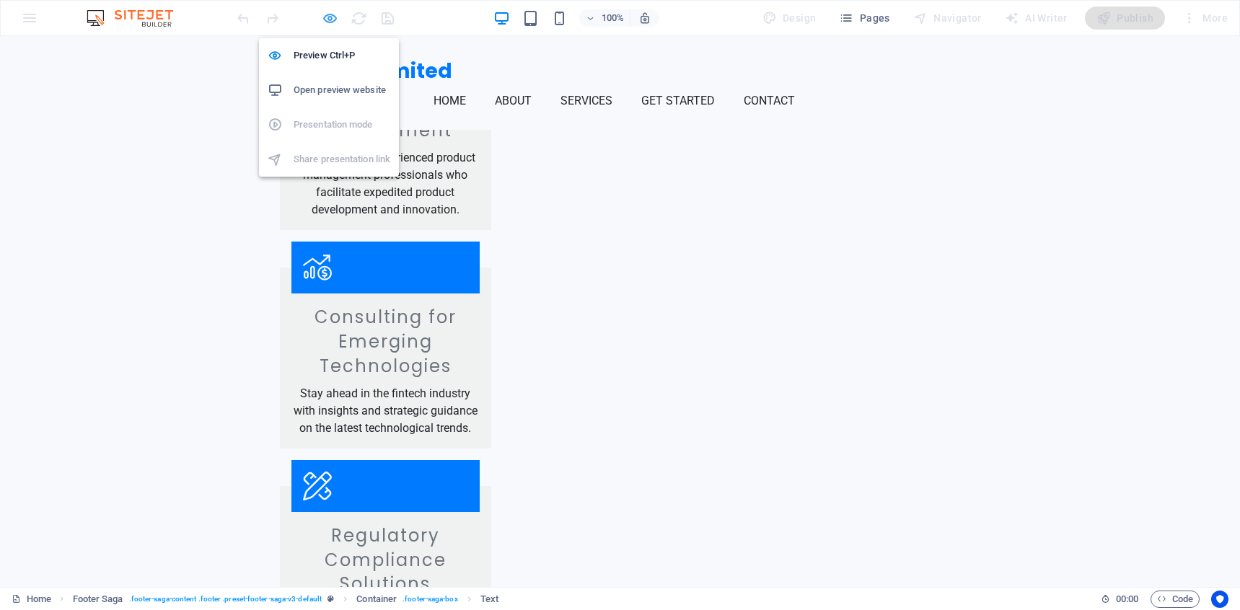
click at [323, 20] on icon "button" at bounding box center [330, 18] width 17 height 17
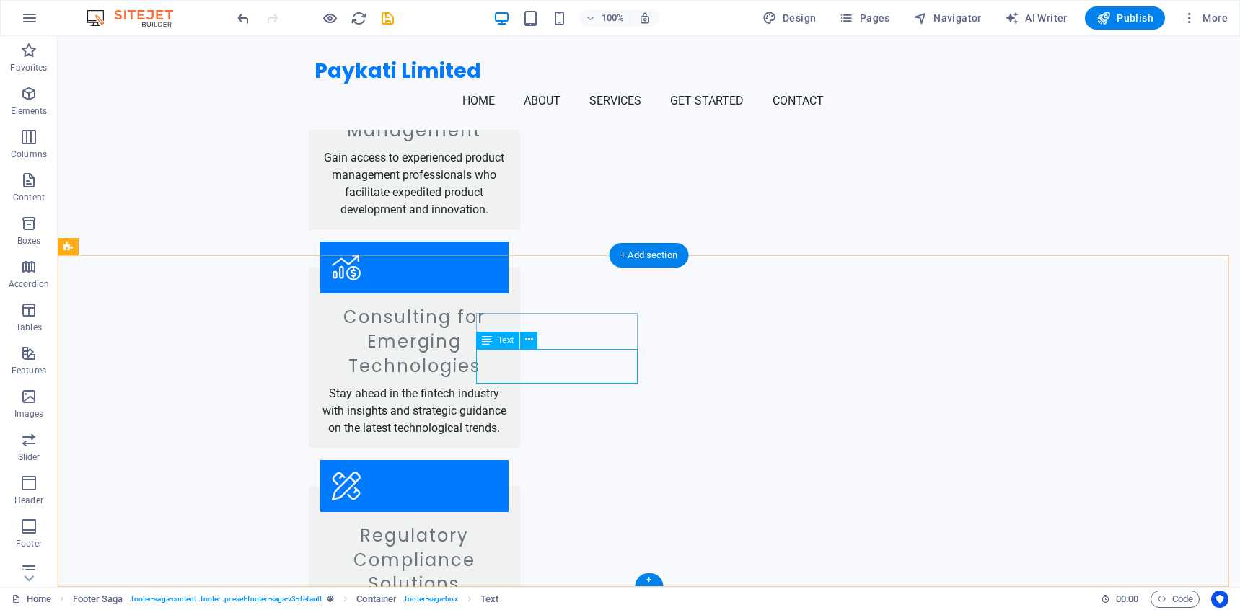
drag, startPoint x: 607, startPoint y: 359, endPoint x: 517, endPoint y: 352, distance: 90.4
click at [527, 341] on icon at bounding box center [529, 340] width 8 height 15
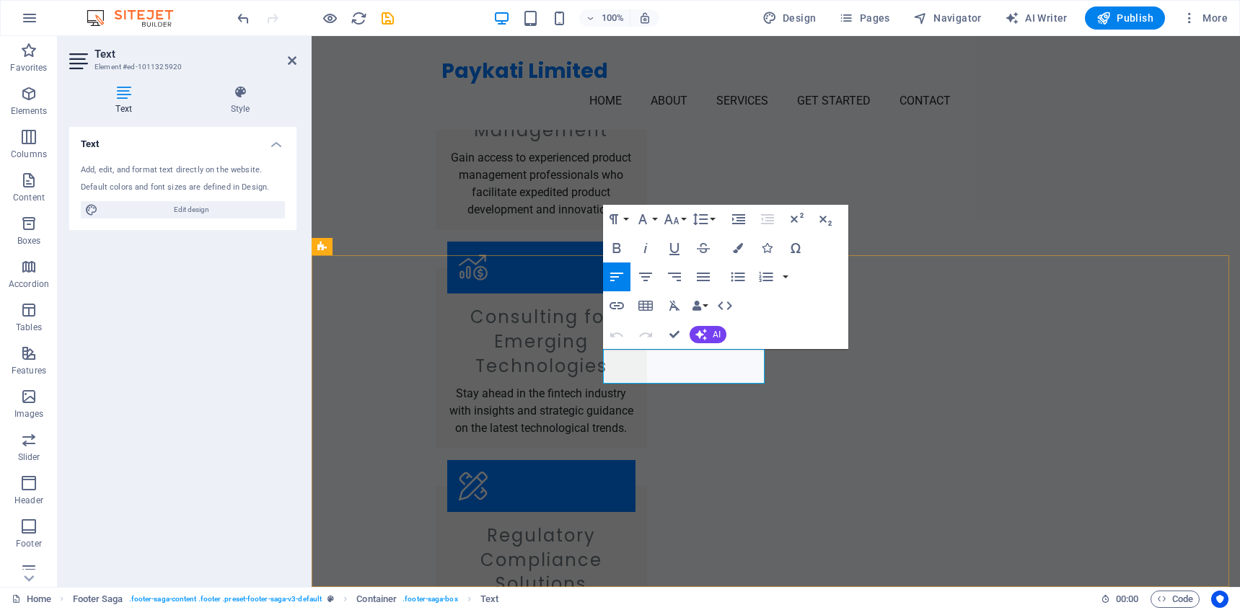
drag, startPoint x: 734, startPoint y: 359, endPoint x: 1051, endPoint y: 322, distance: 318.9
click at [623, 306] on icon "button" at bounding box center [617, 305] width 14 height 7
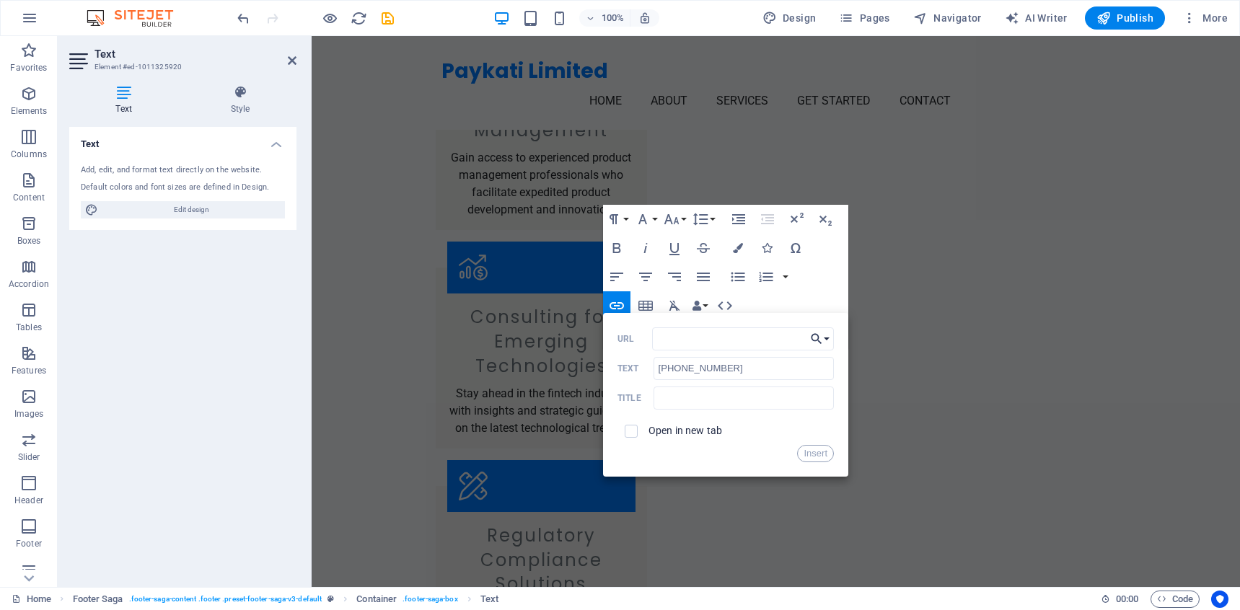
click at [830, 342] on button "Choose Link" at bounding box center [820, 339] width 27 height 23
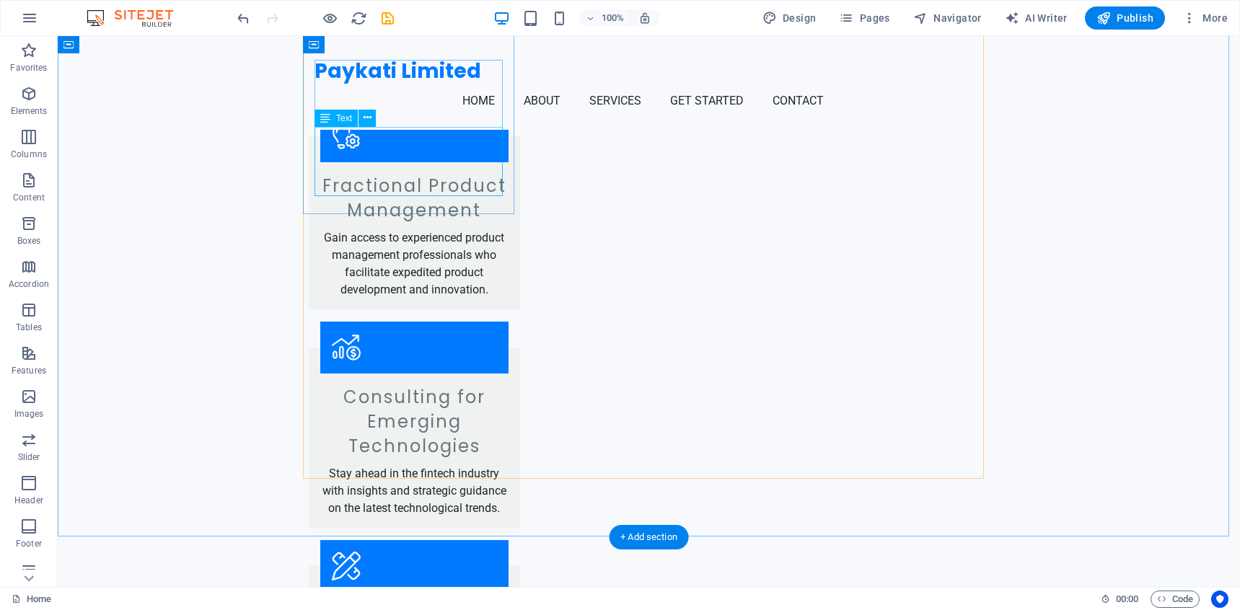
scroll to position [1374, 0]
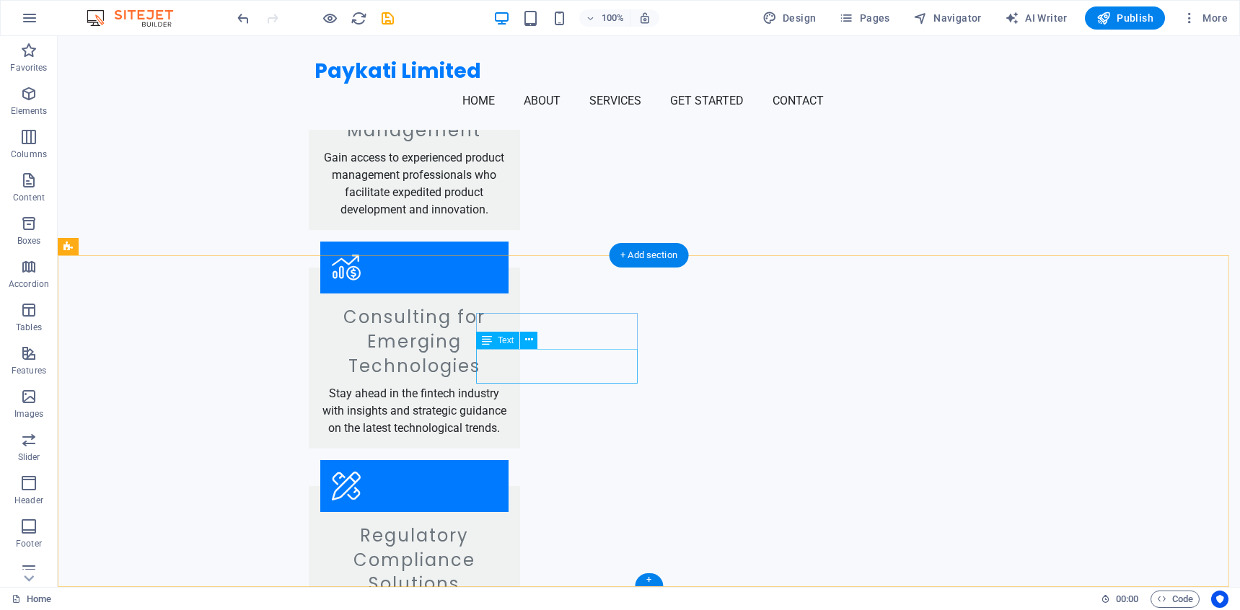
drag, startPoint x: 606, startPoint y: 357, endPoint x: 514, endPoint y: 359, distance: 92.4
click at [504, 341] on span "Text" at bounding box center [506, 340] width 16 height 9
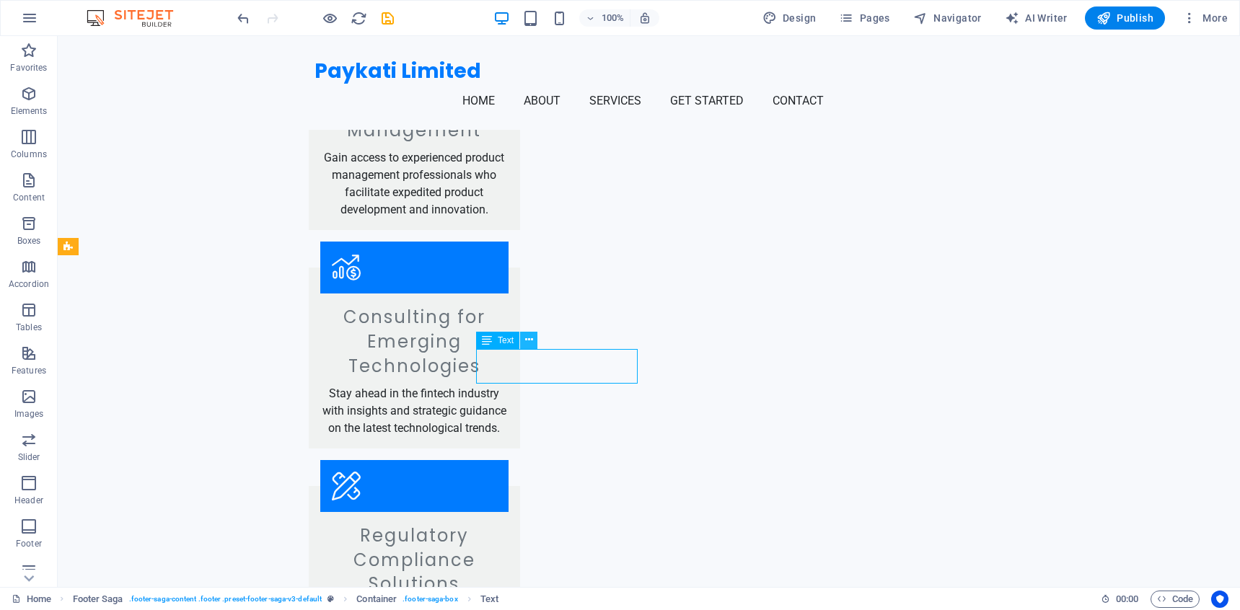
click at [532, 339] on icon at bounding box center [529, 340] width 8 height 15
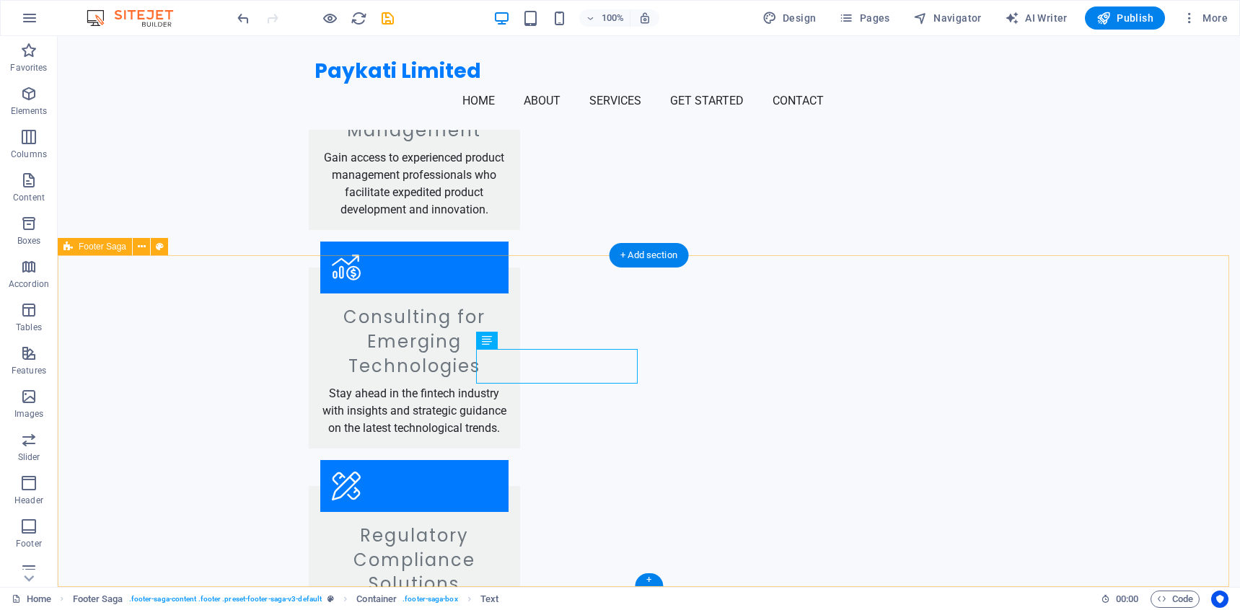
drag, startPoint x: 606, startPoint y: 357, endPoint x: 529, endPoint y: 361, distance: 77.3
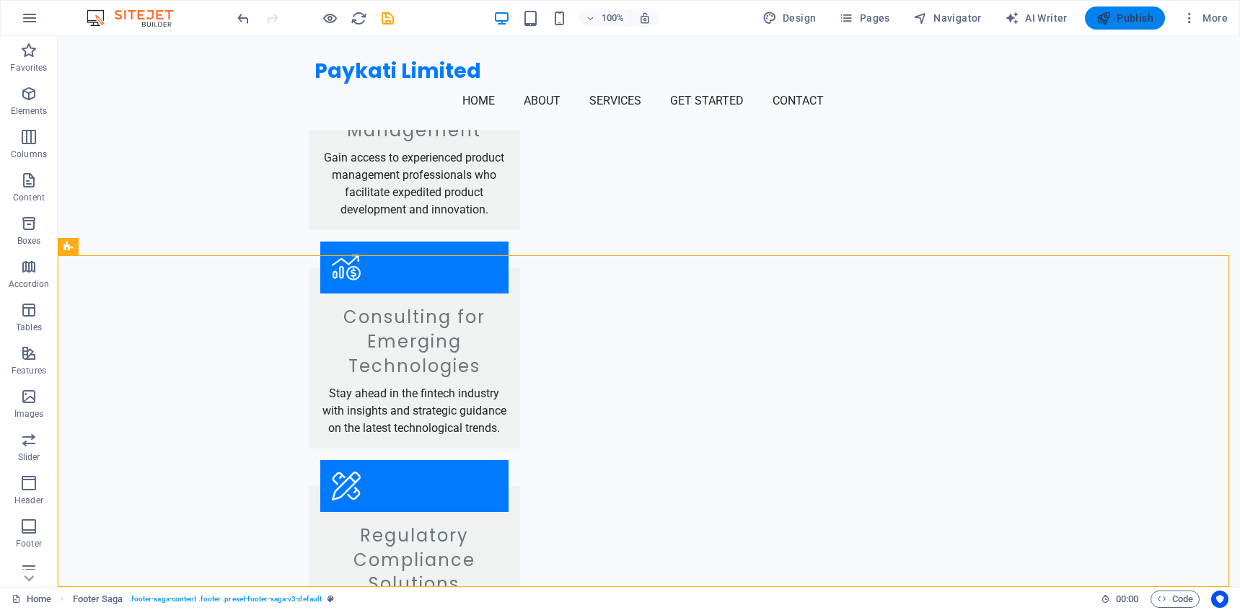
click at [1152, 13] on span "Publish" at bounding box center [1125, 18] width 57 height 14
